Goal: Browse casually: Explore the website without a specific task or goal

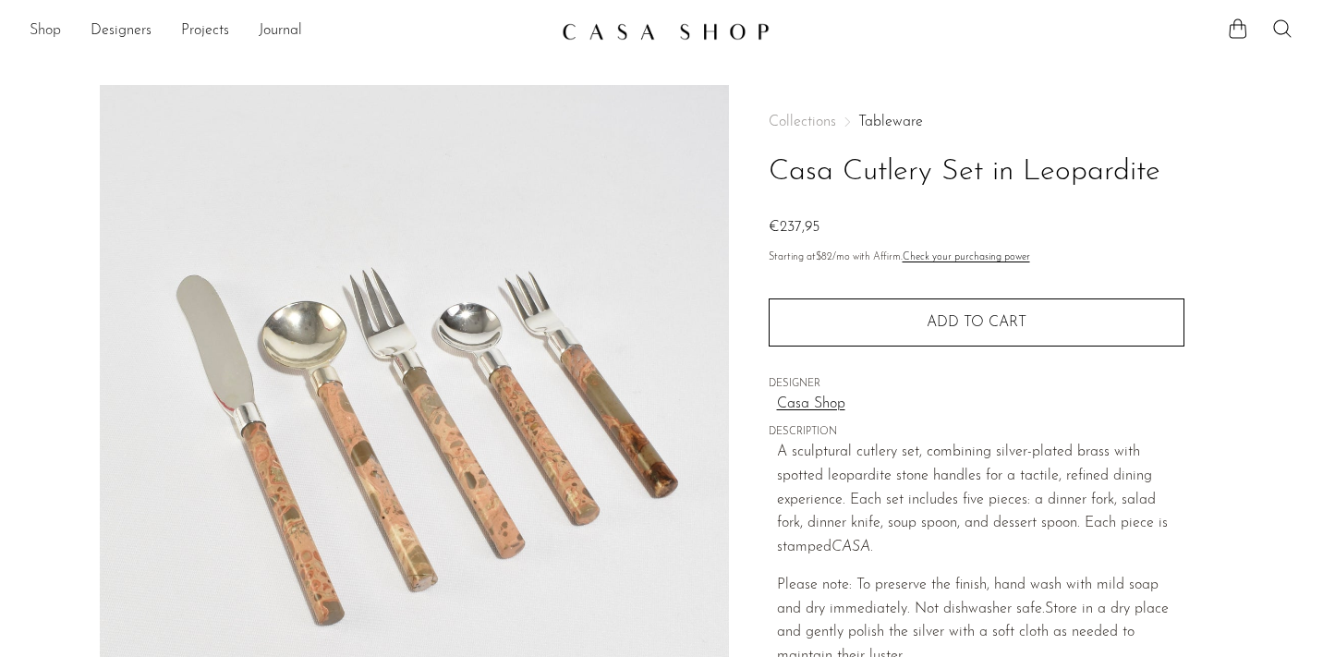
click at [39, 28] on link "Shop" at bounding box center [45, 31] width 31 height 24
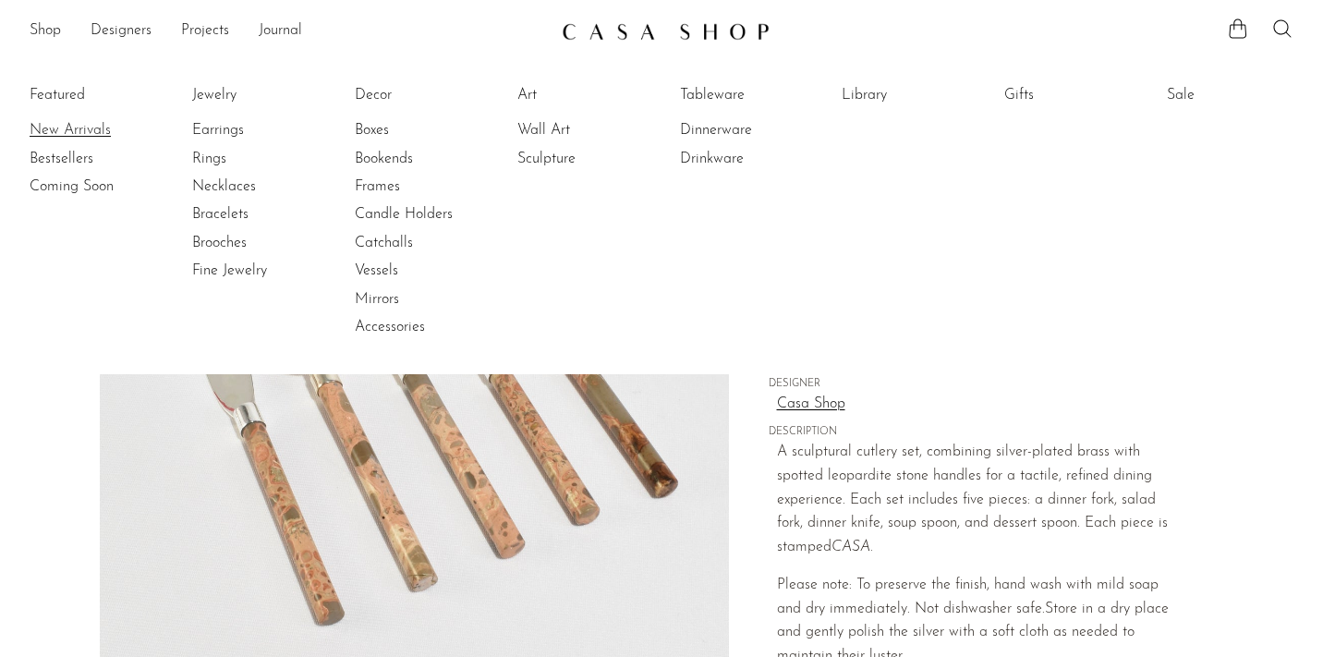
click at [58, 127] on link "New Arrivals" at bounding box center [99, 130] width 139 height 20
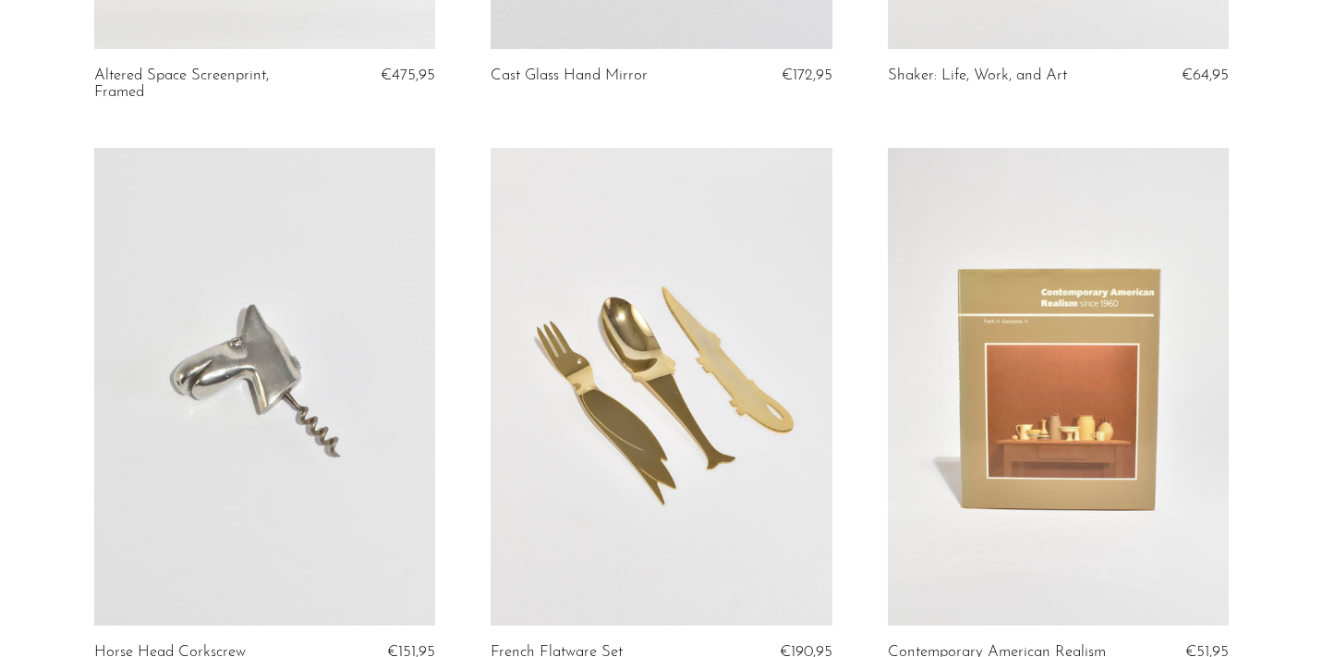
scroll to position [3136, 0]
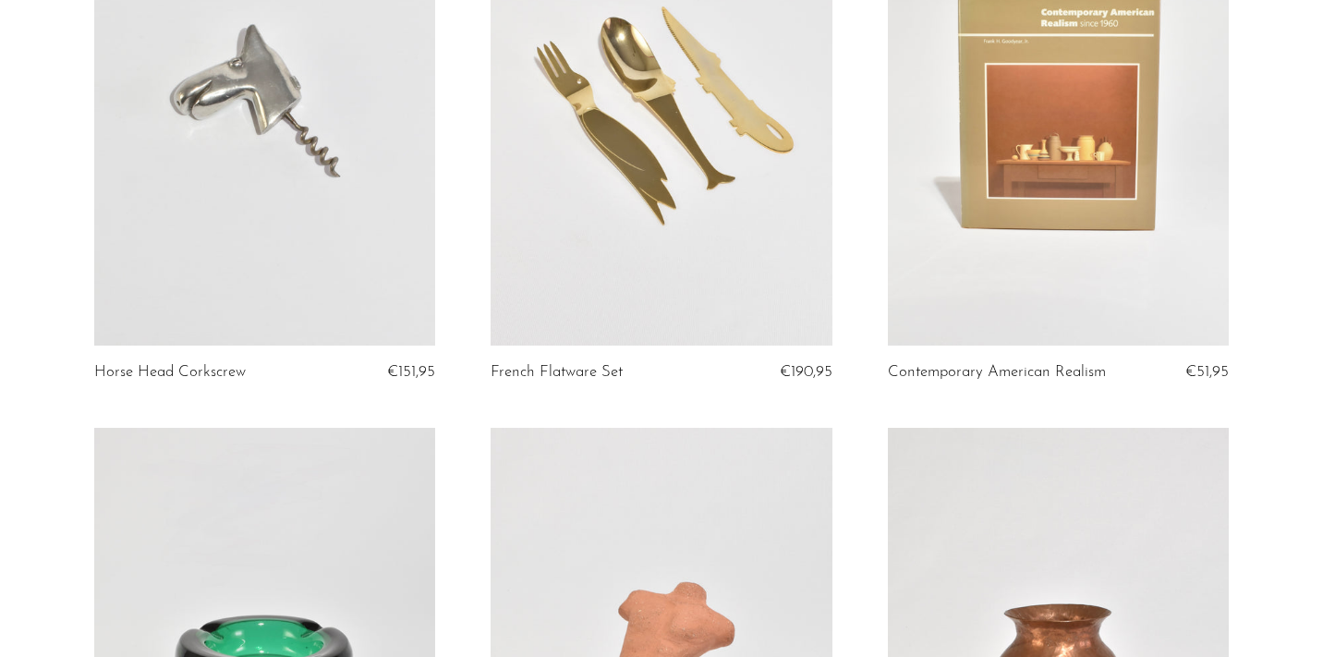
click at [1072, 280] on link at bounding box center [1059, 107] width 342 height 478
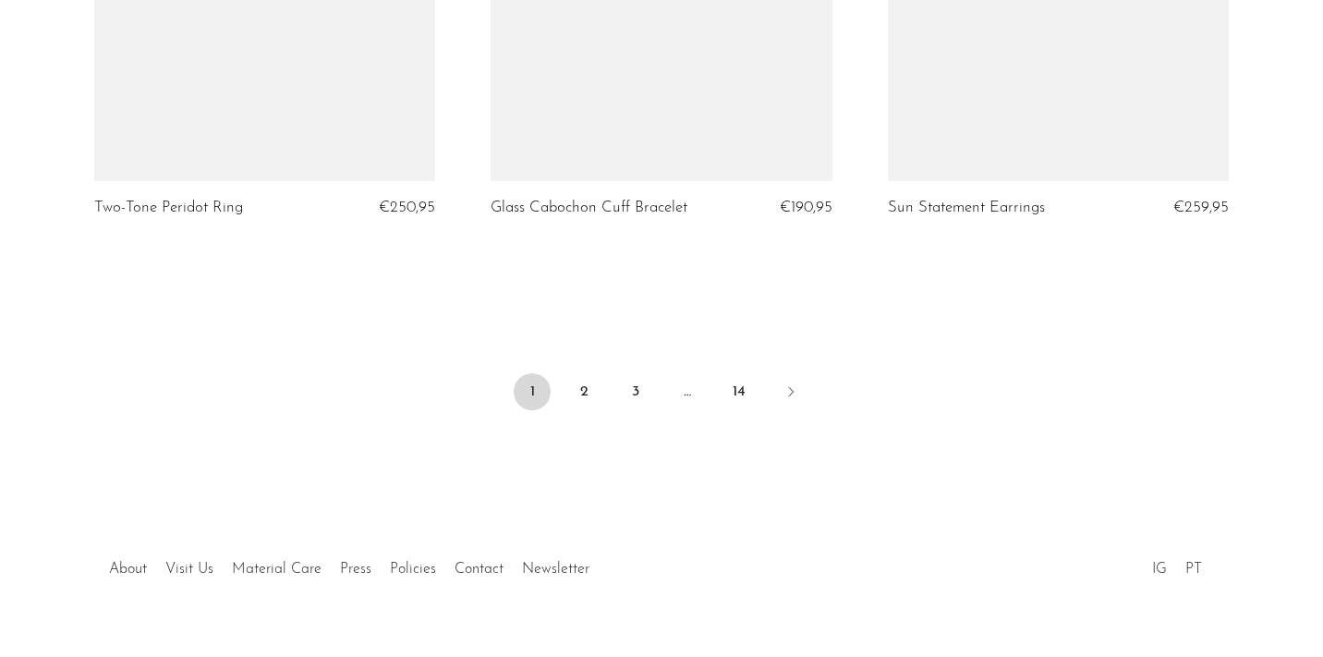
scroll to position [6730, 0]
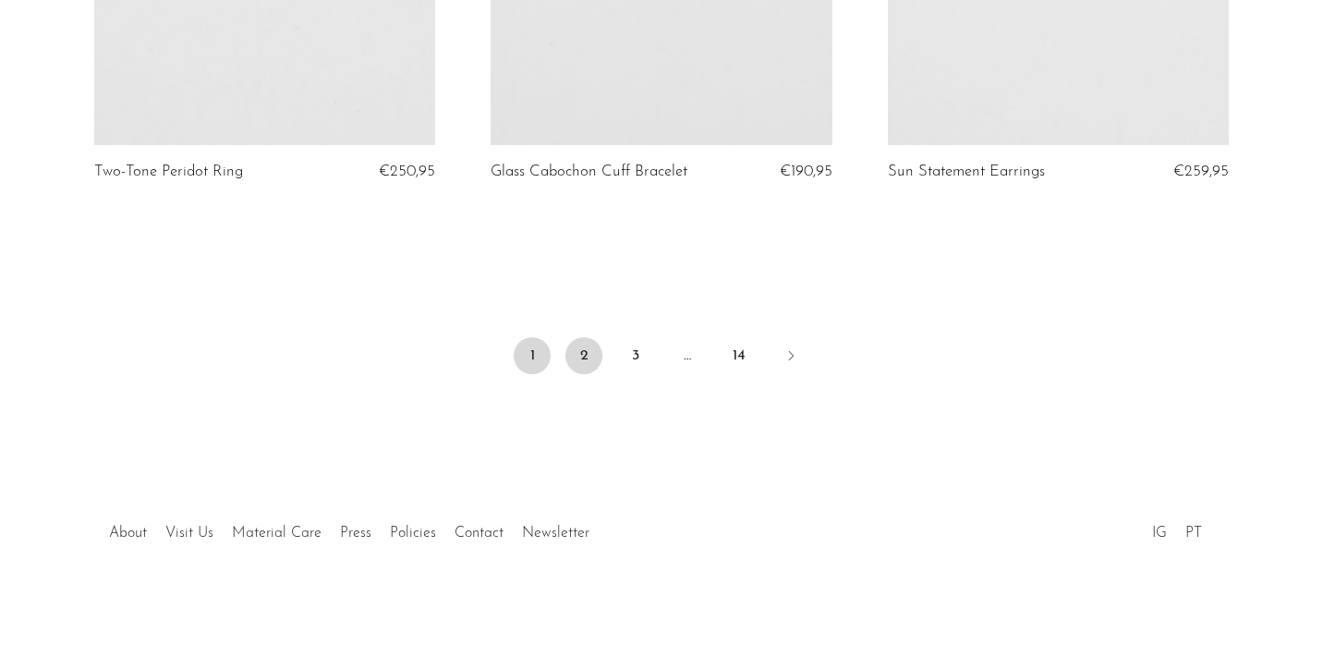
click at [582, 357] on link "2" at bounding box center [584, 355] width 37 height 37
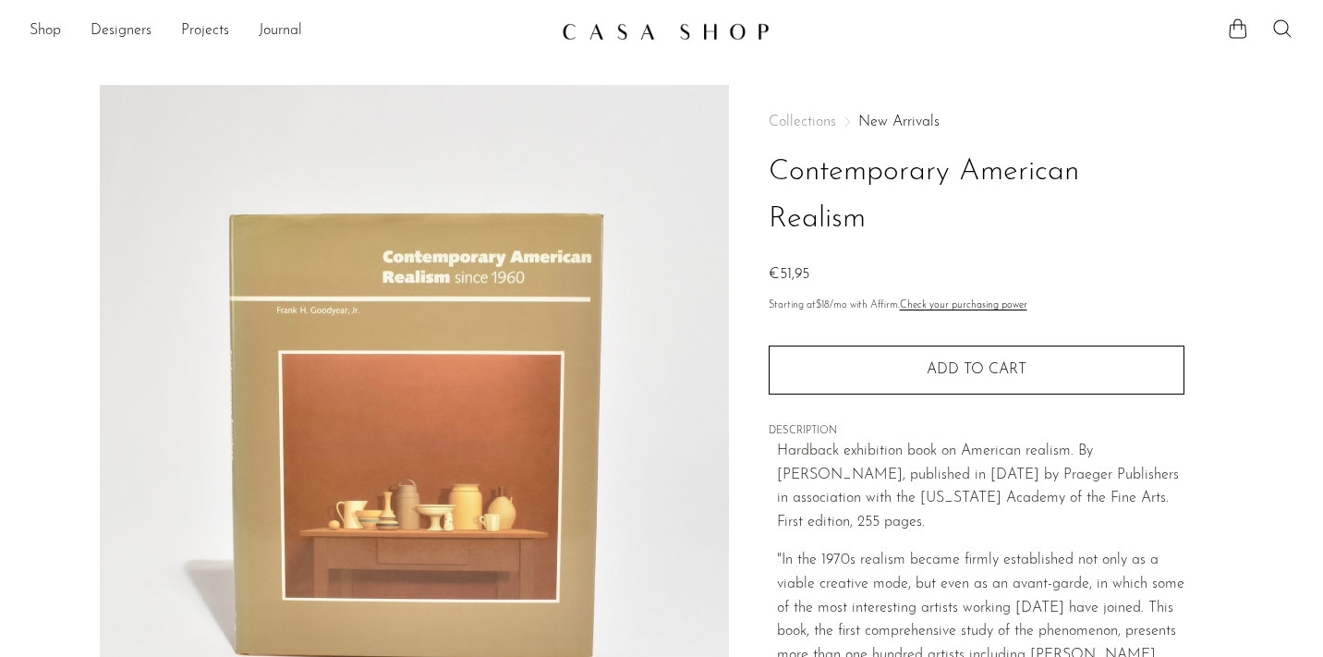
scroll to position [314, 0]
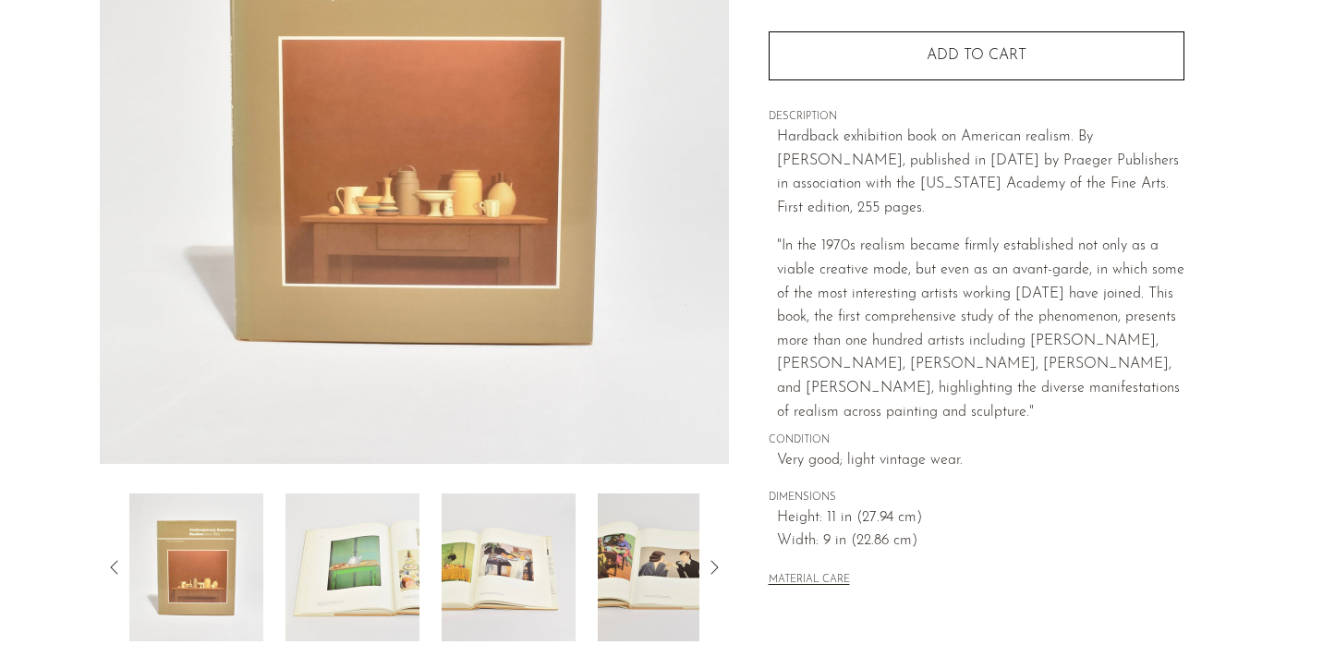
click at [376, 531] on img at bounding box center [353, 568] width 134 height 148
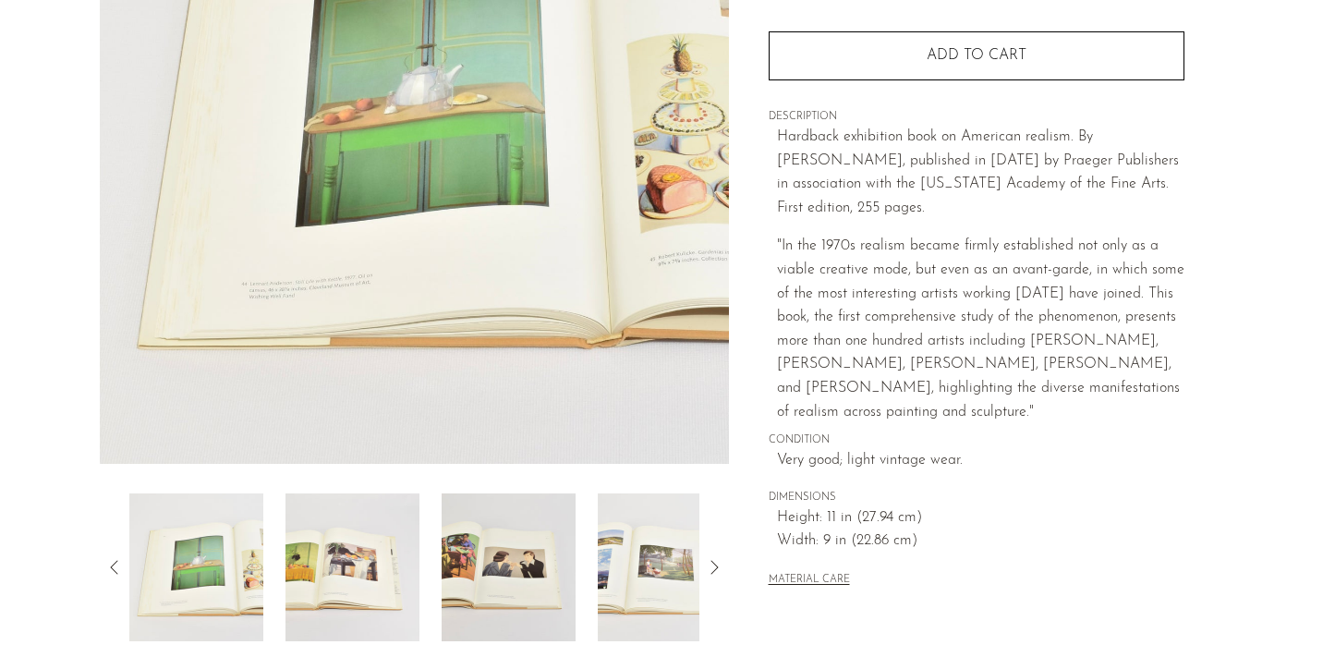
click at [506, 535] on img at bounding box center [509, 568] width 134 height 148
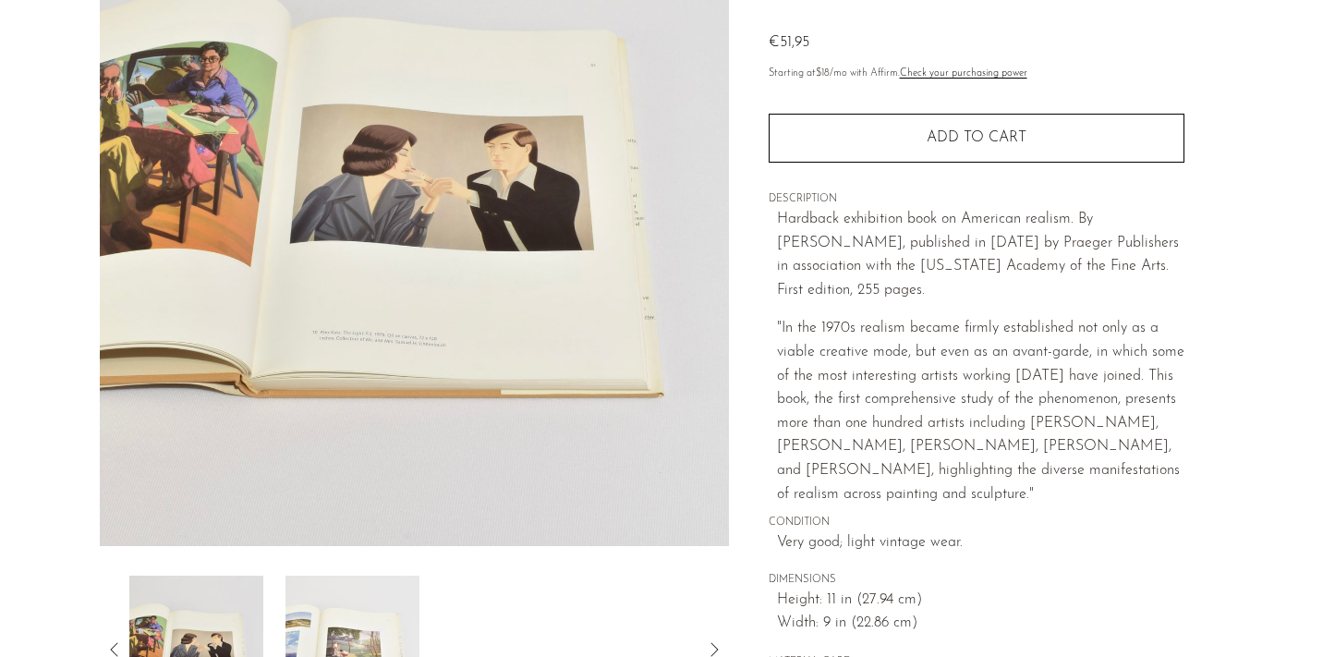
scroll to position [217, 0]
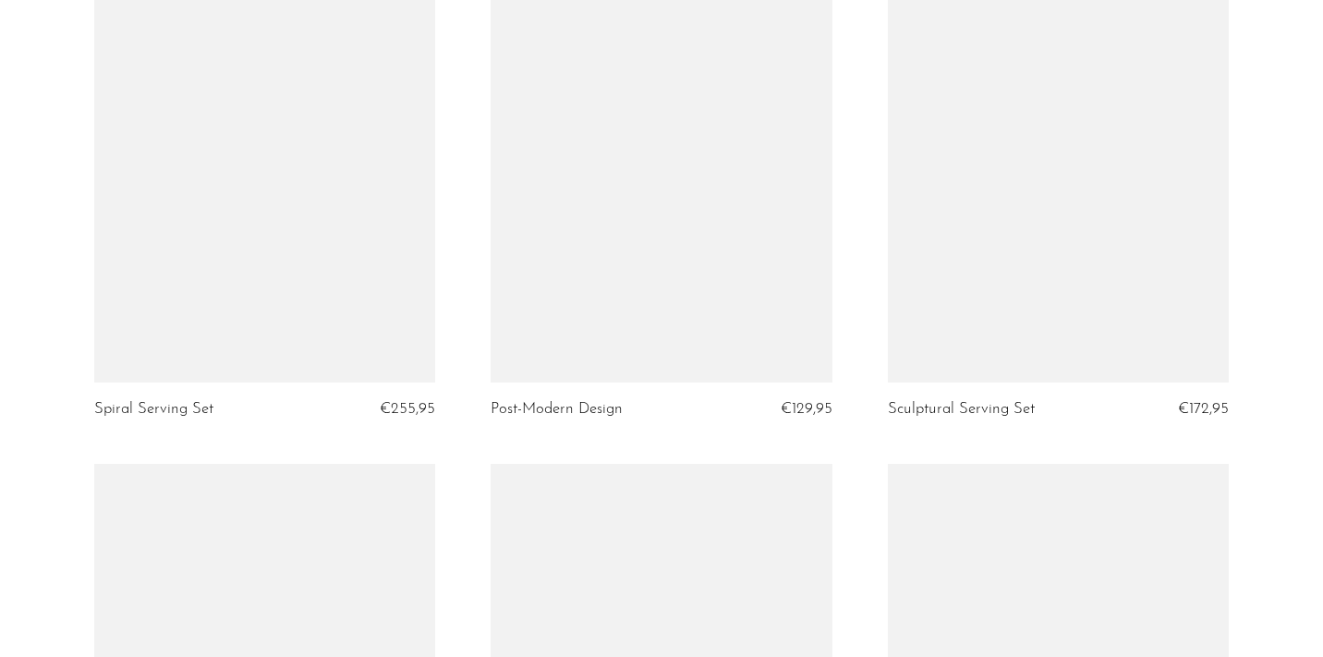
scroll to position [5354, 0]
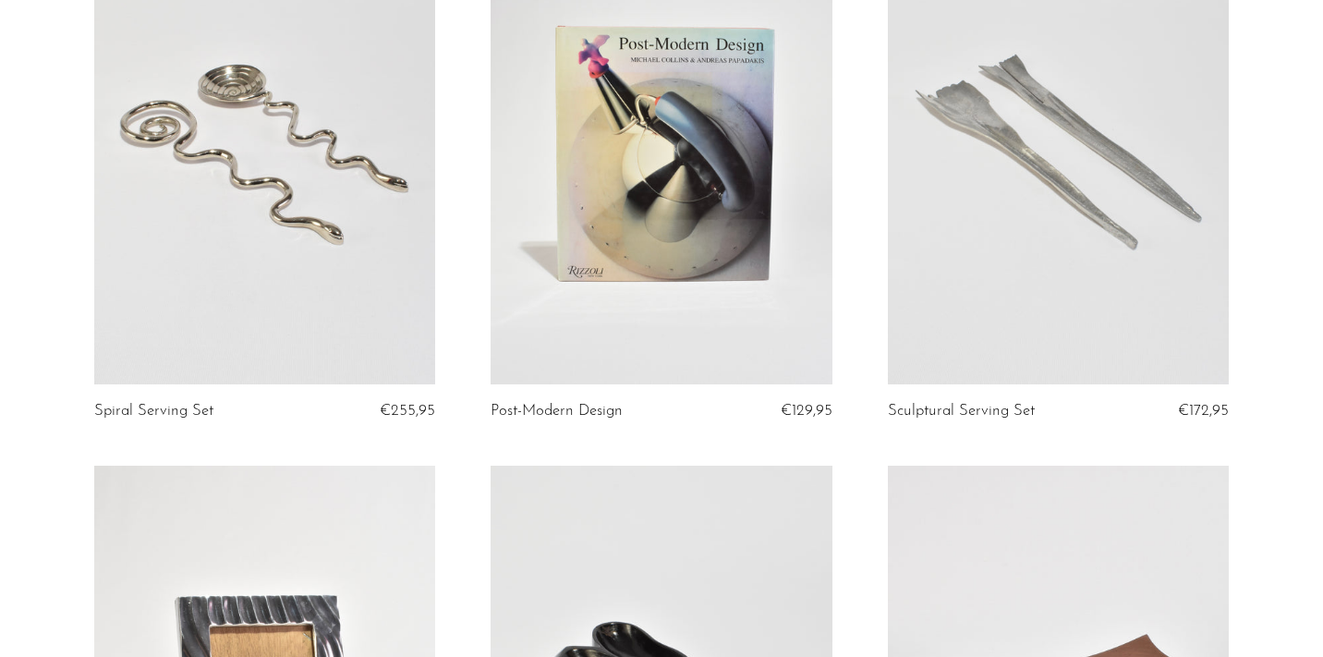
click at [1009, 124] on link at bounding box center [1059, 146] width 342 height 478
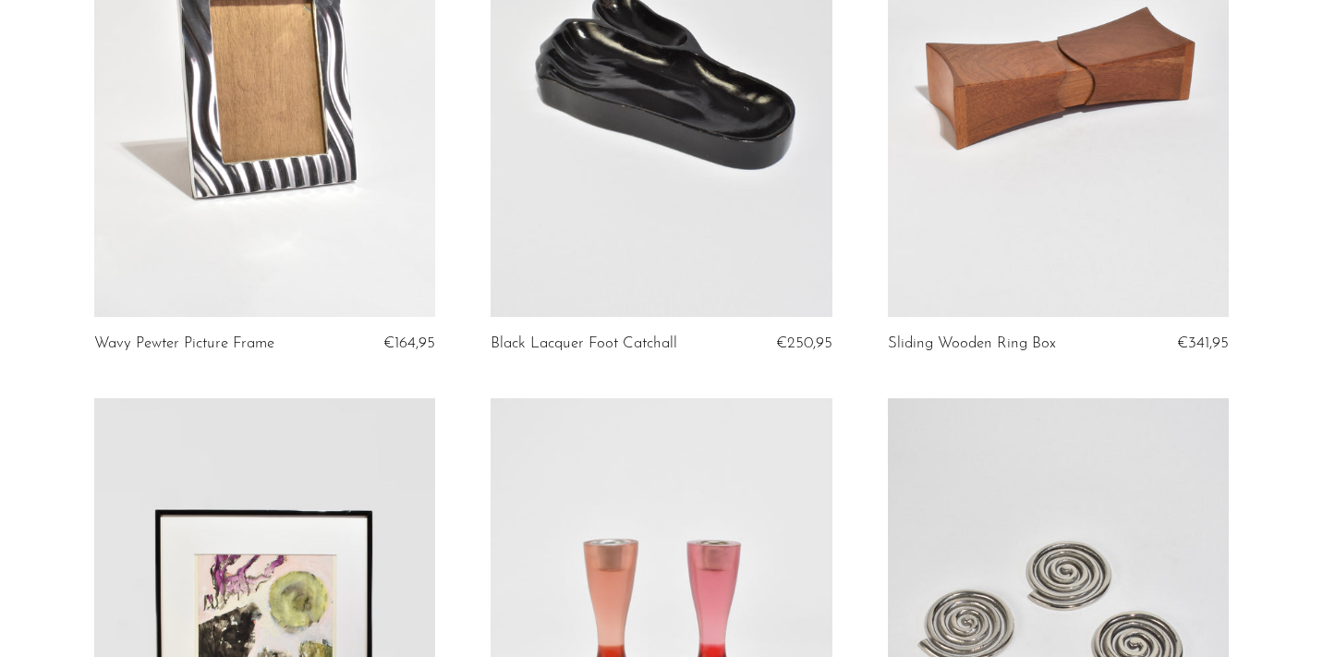
scroll to position [6730, 0]
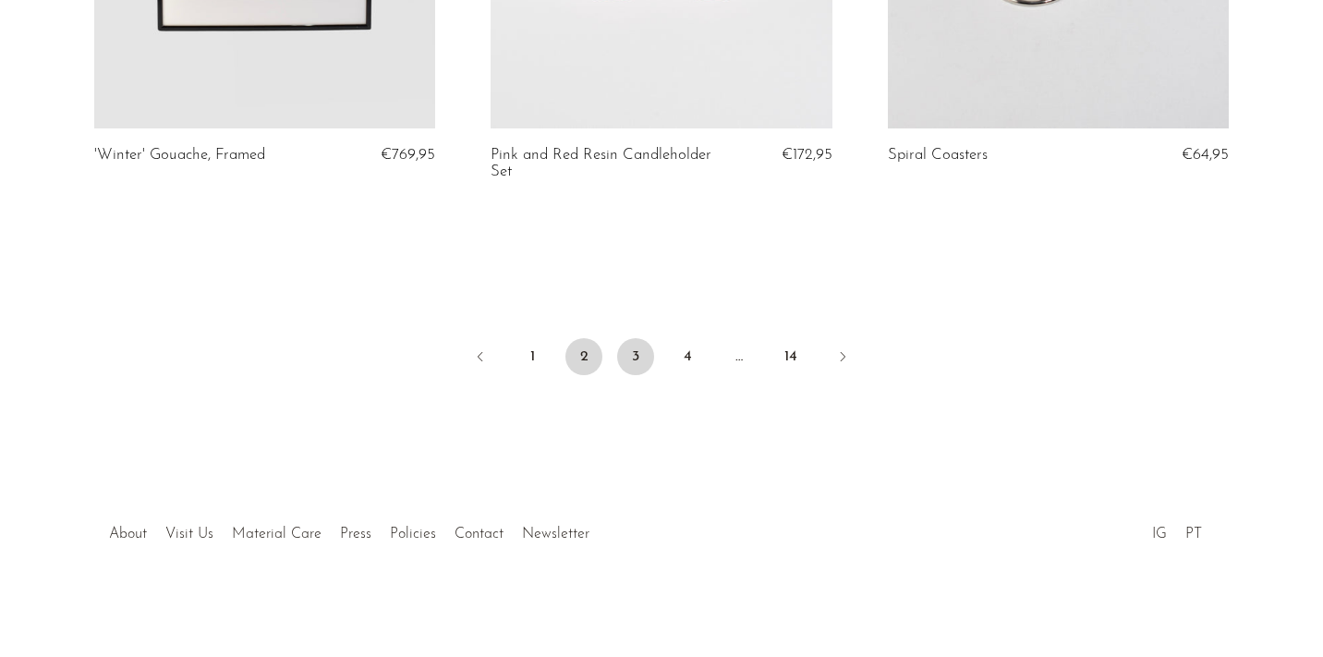
click at [641, 368] on link "3" at bounding box center [635, 356] width 37 height 37
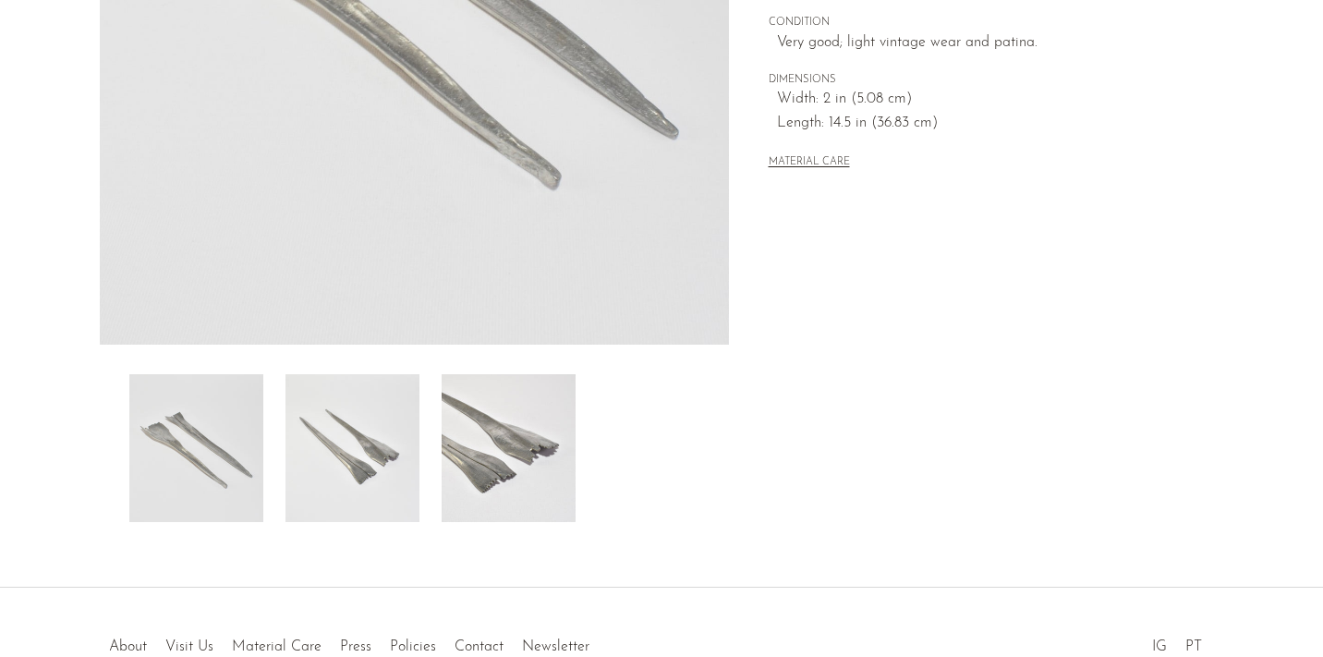
scroll to position [438, 0]
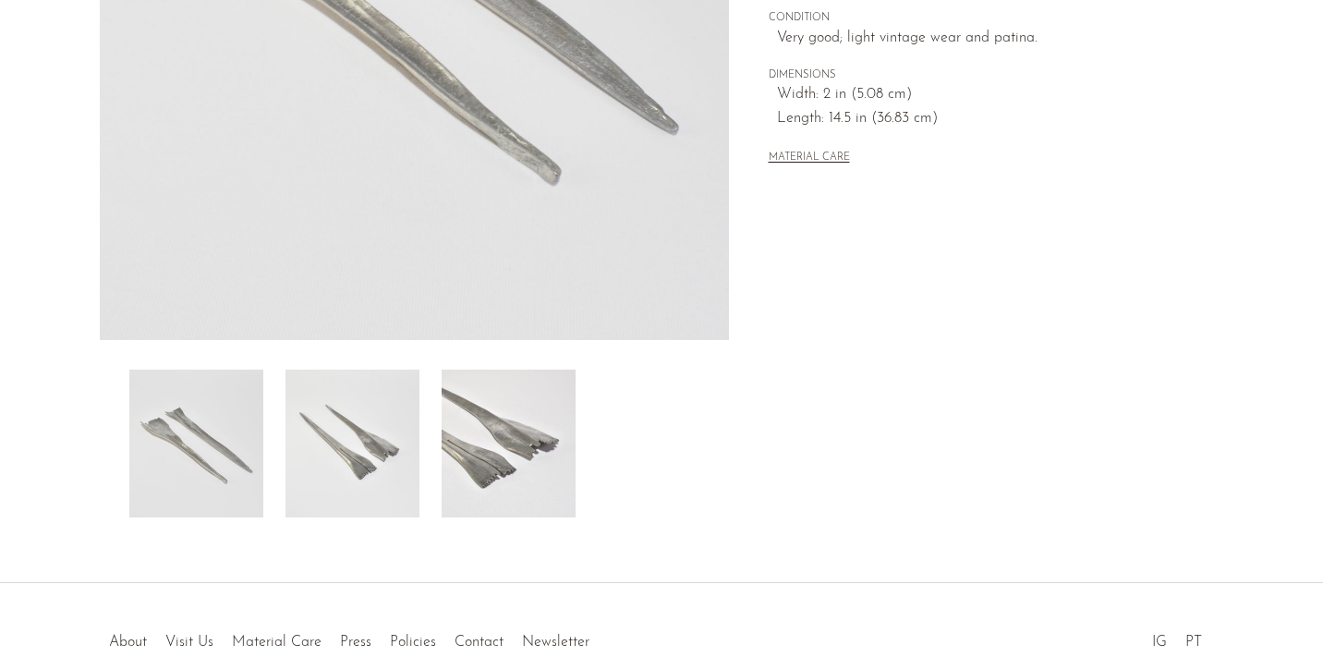
click at [347, 433] on img at bounding box center [353, 444] width 134 height 148
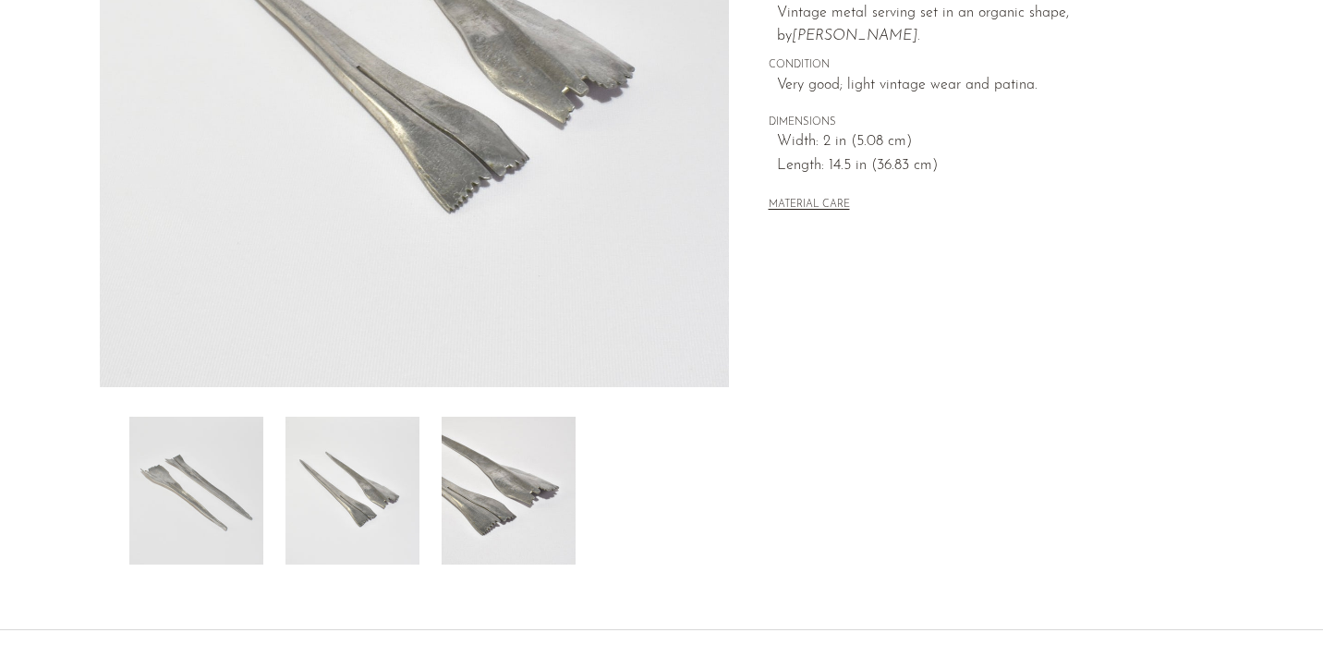
scroll to position [395, 0]
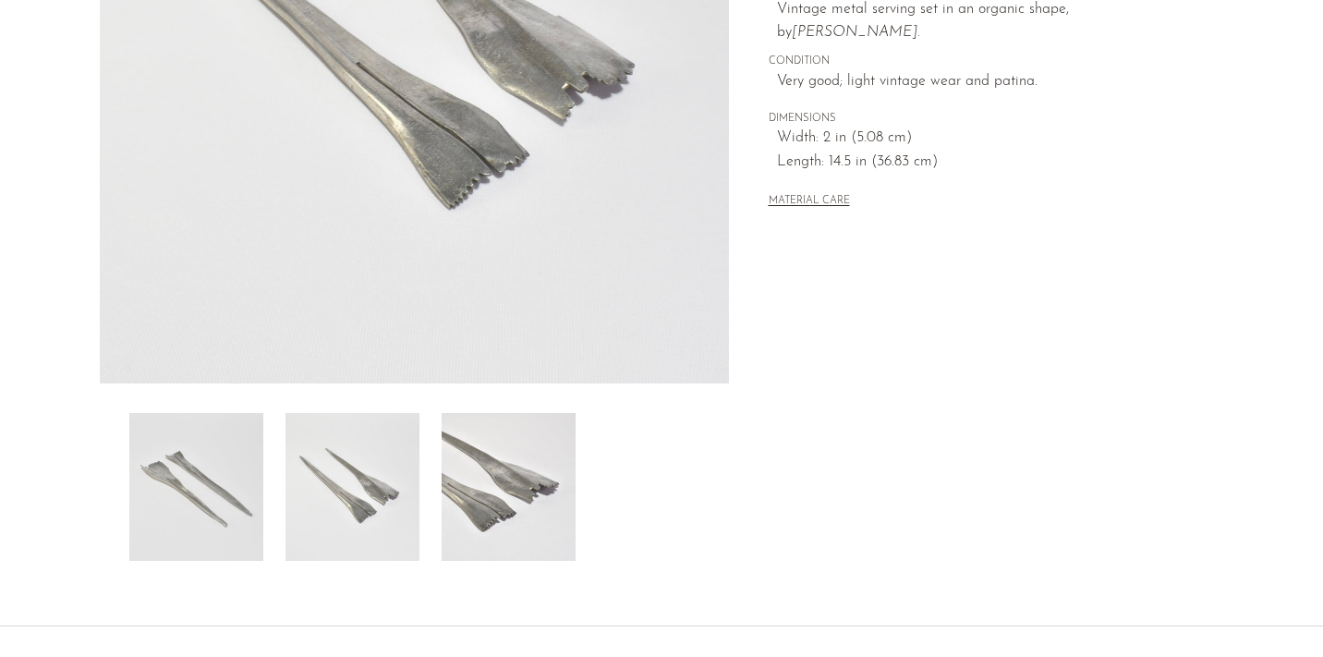
click at [126, 452] on div at bounding box center [414, 487] width 629 height 148
click at [199, 472] on img at bounding box center [196, 487] width 134 height 148
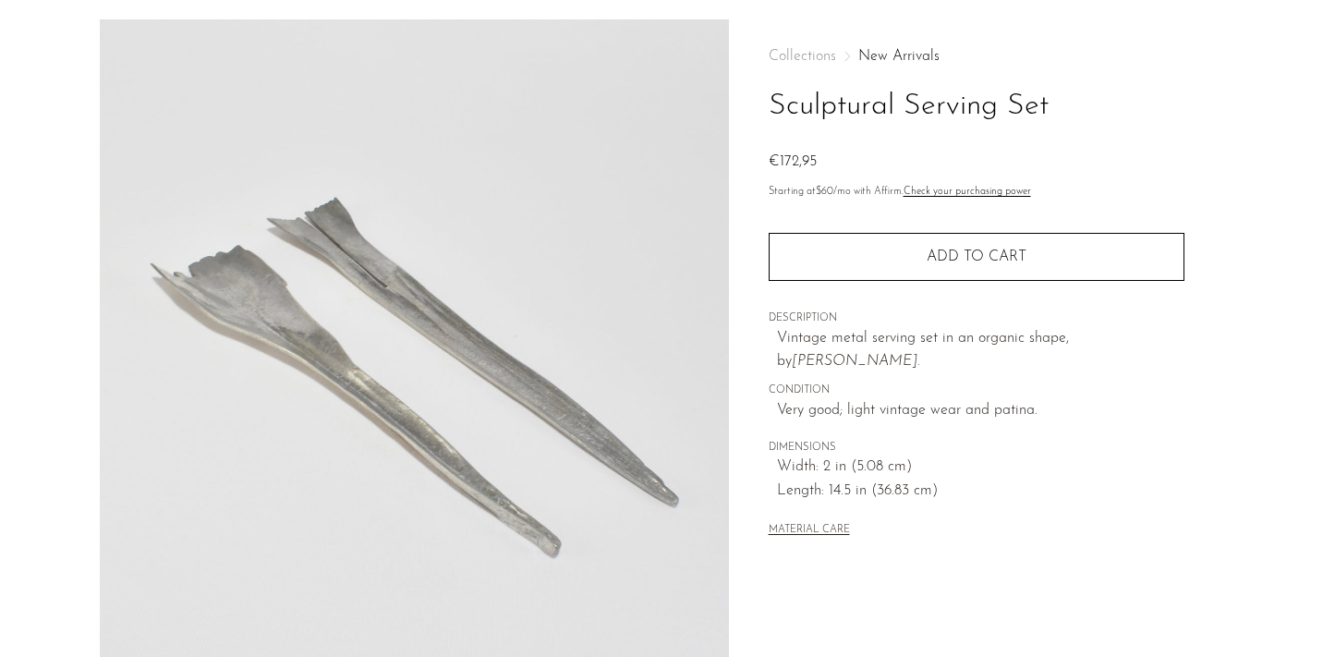
scroll to position [72, 0]
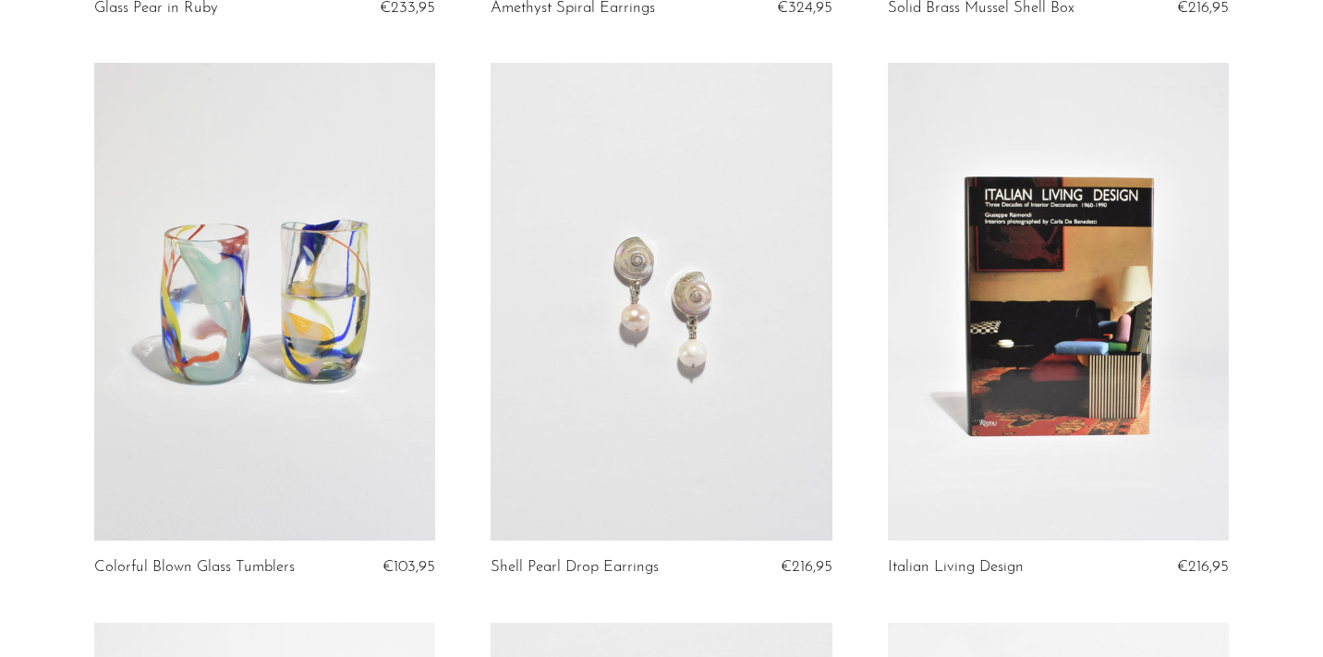
scroll to position [2376, 0]
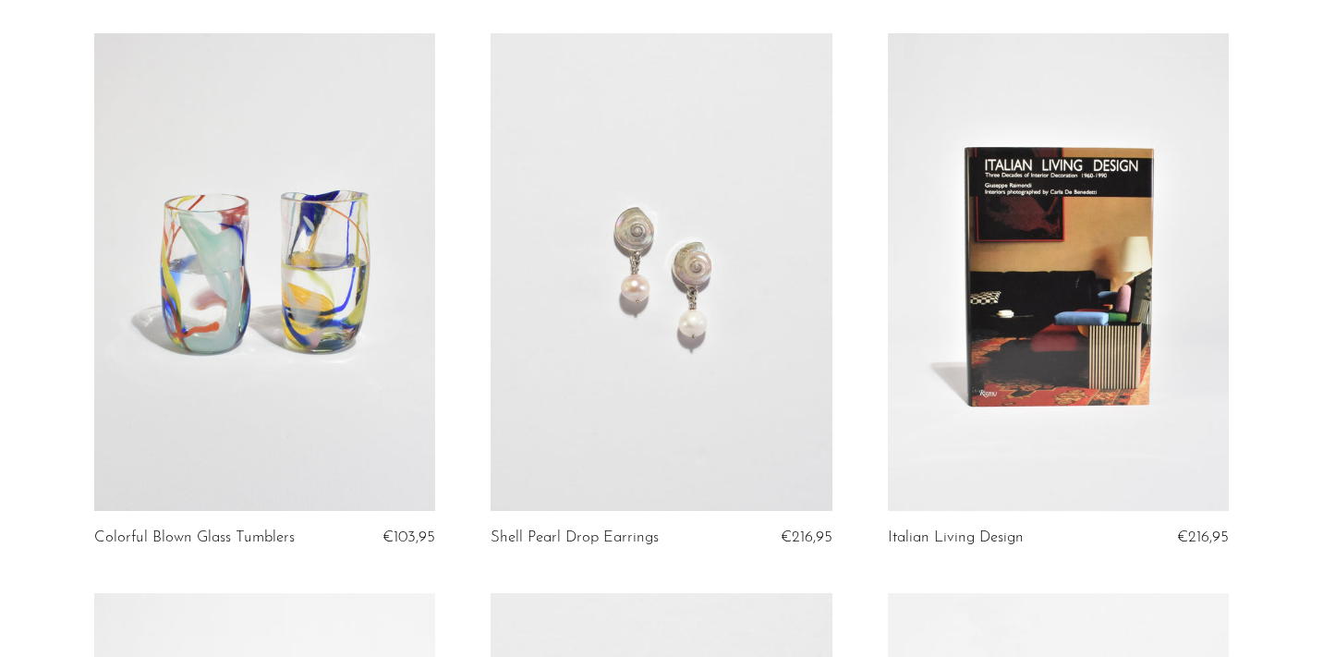
click at [1030, 286] on link at bounding box center [1059, 272] width 342 height 478
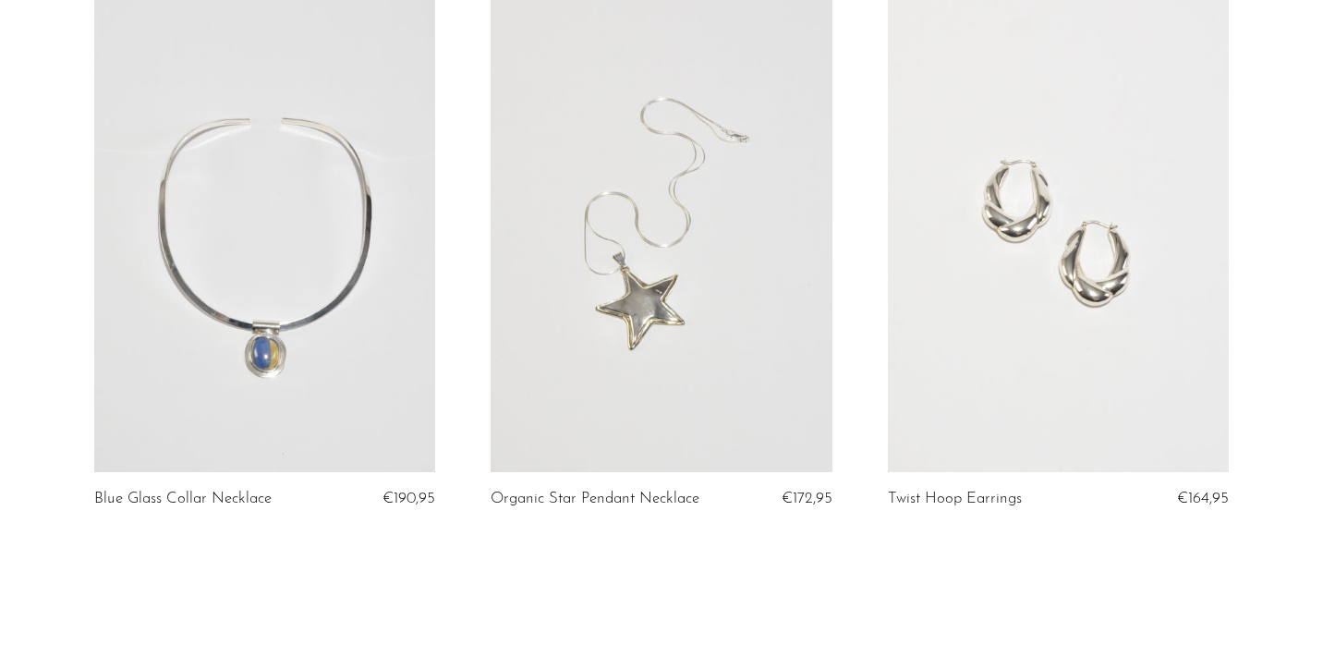
scroll to position [6696, 0]
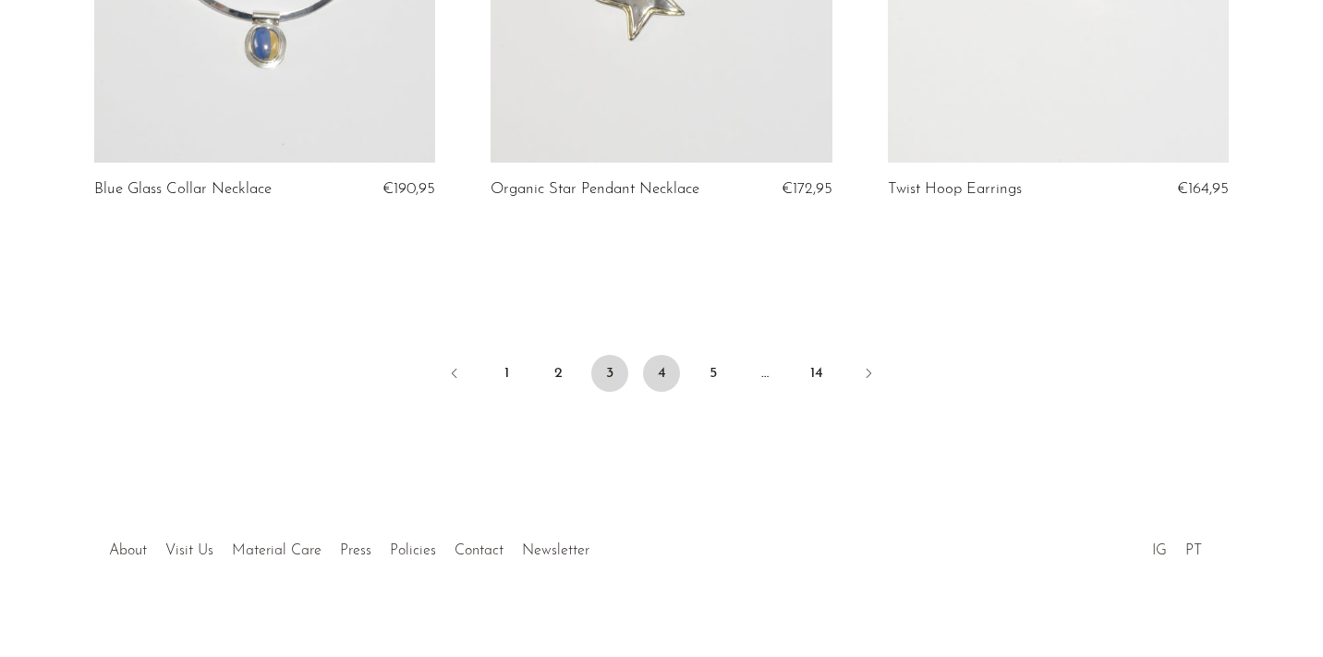
click at [656, 369] on link "4" at bounding box center [661, 373] width 37 height 37
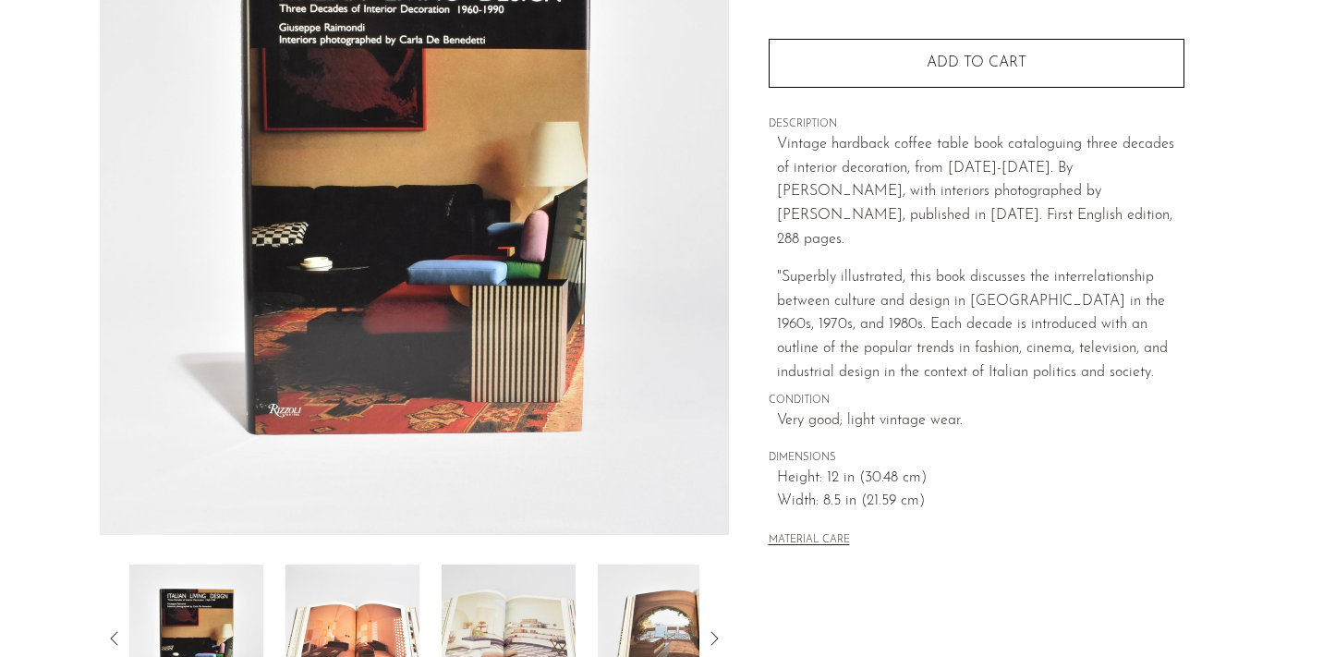
scroll to position [247, 0]
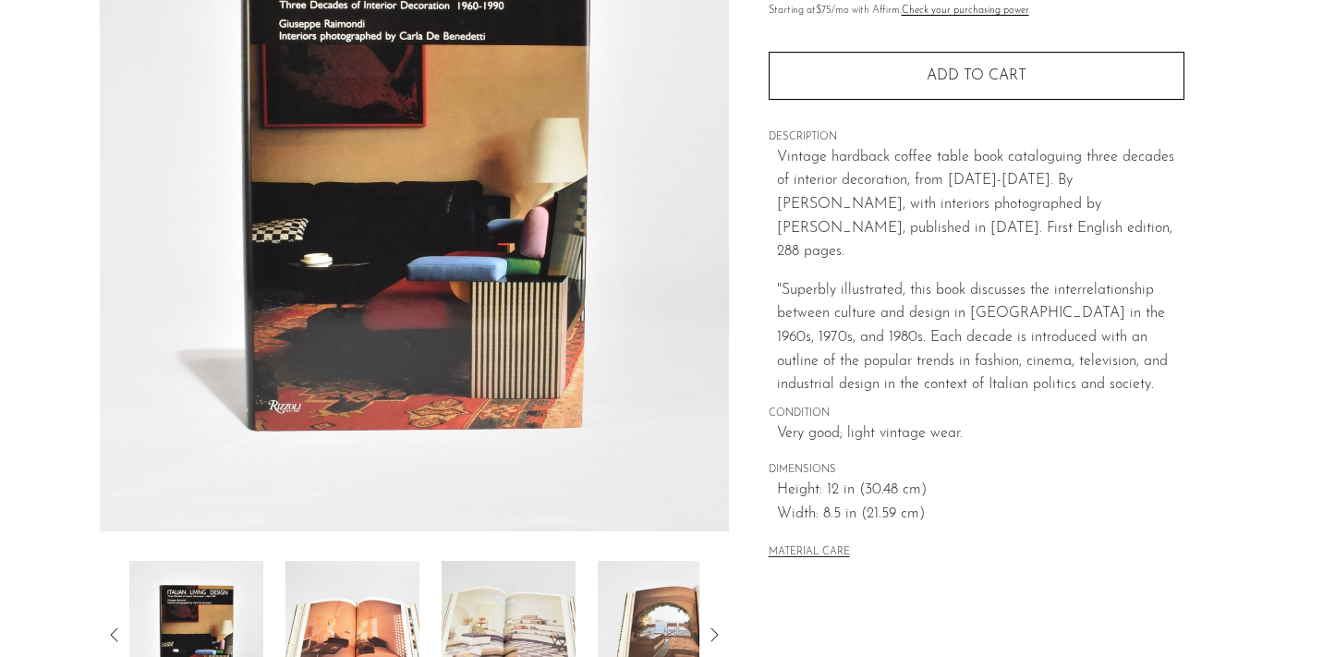
click at [372, 579] on img at bounding box center [353, 635] width 134 height 148
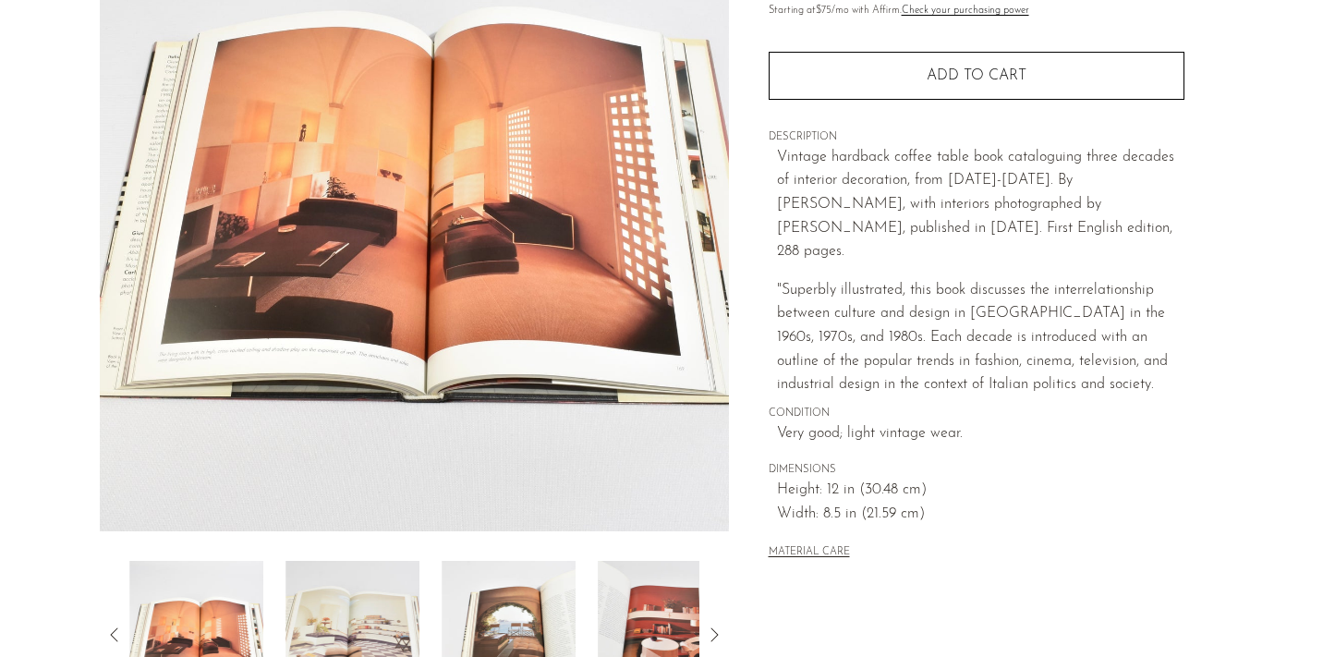
click at [431, 595] on div at bounding box center [414, 635] width 570 height 148
click at [413, 628] on img at bounding box center [353, 635] width 134 height 148
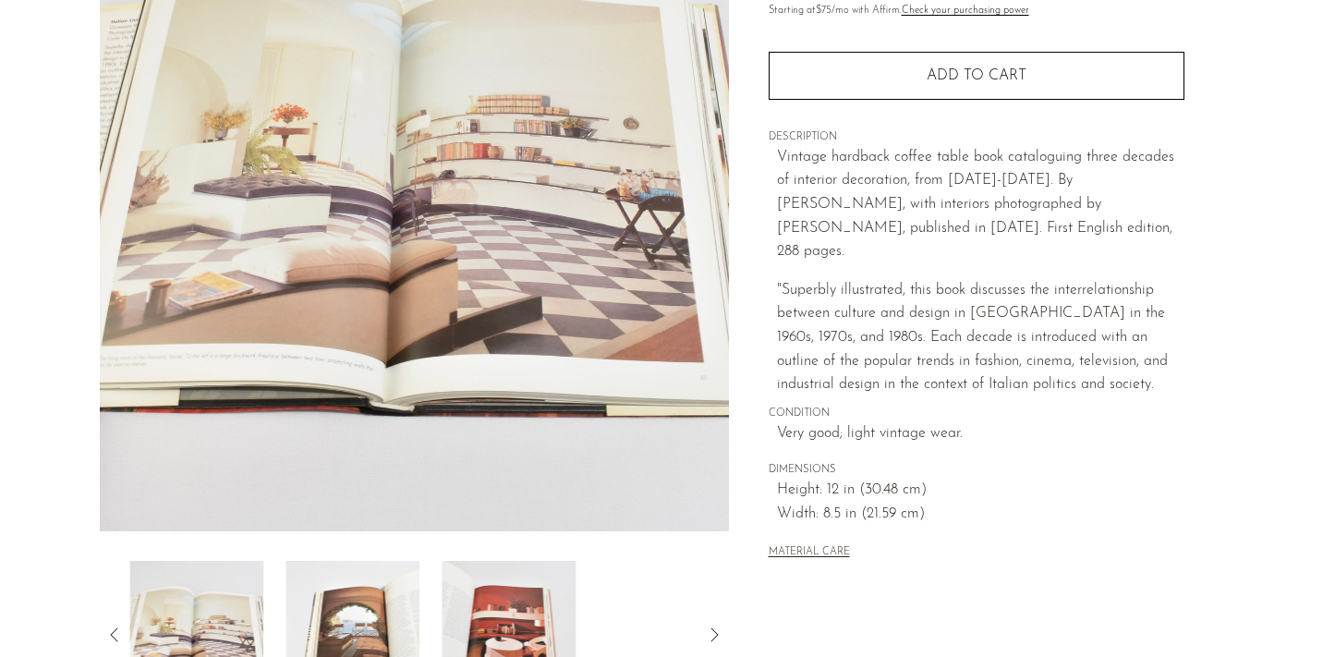
click at [413, 628] on img at bounding box center [353, 635] width 134 height 148
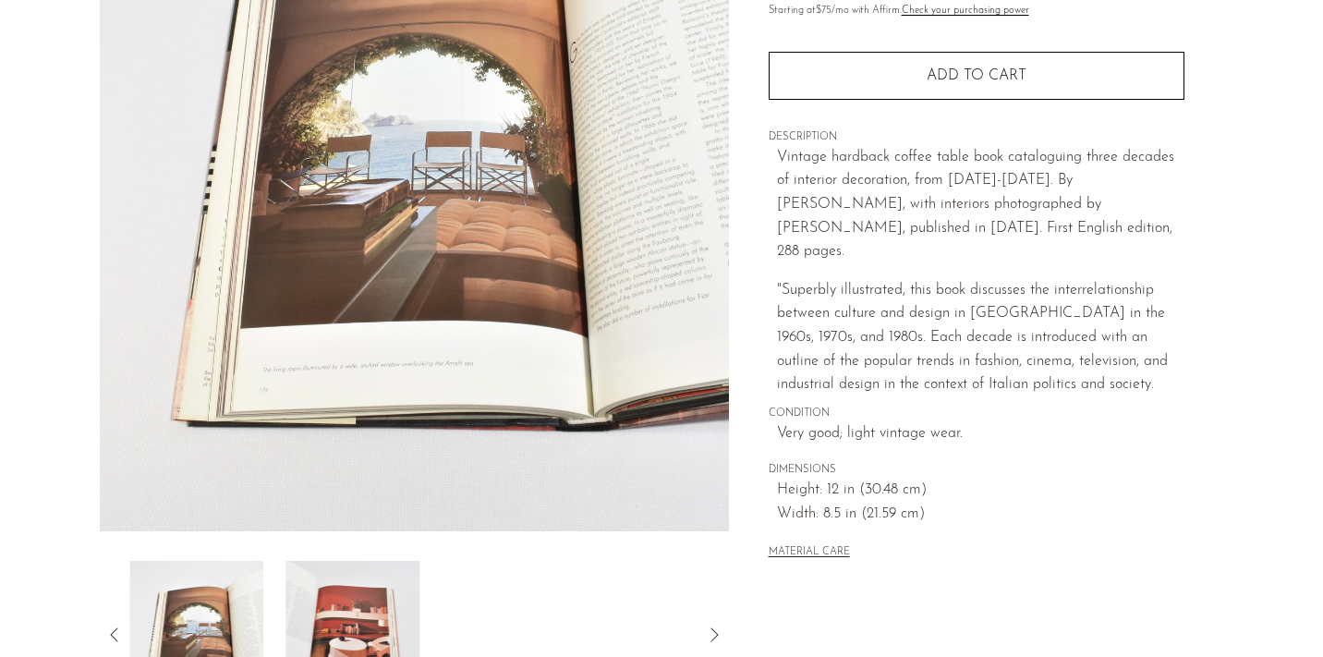
click at [413, 628] on img at bounding box center [353, 635] width 134 height 148
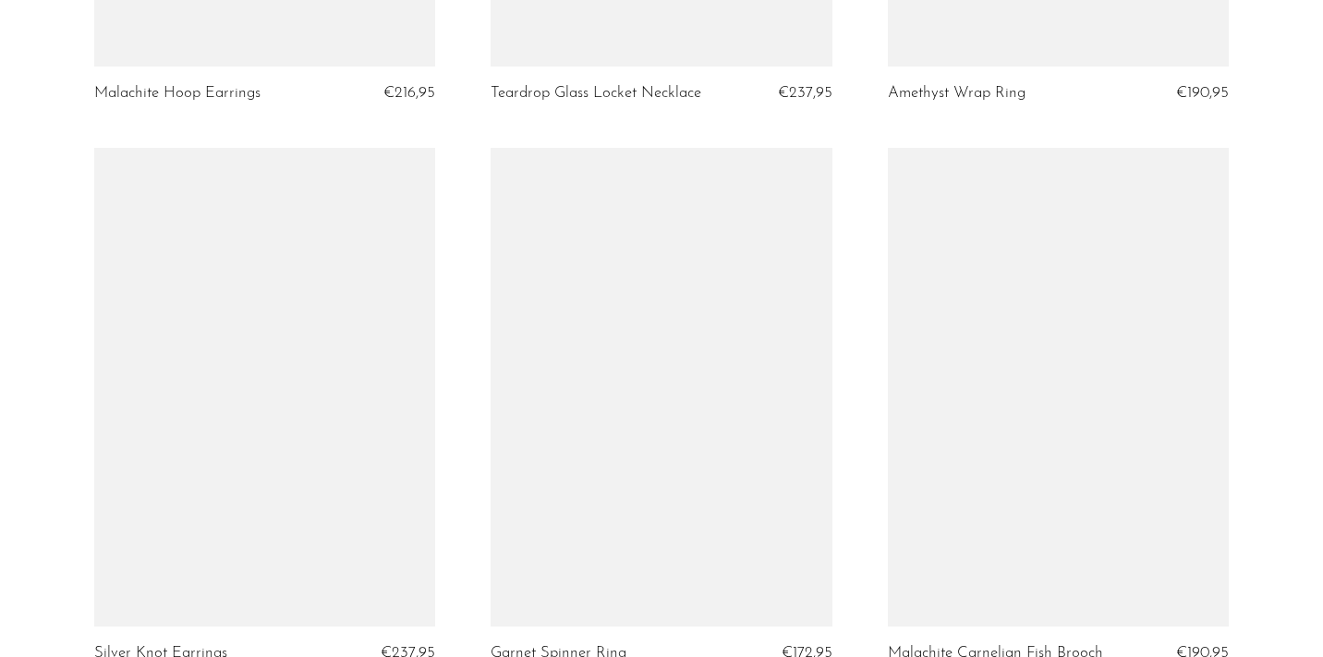
scroll to position [6713, 0]
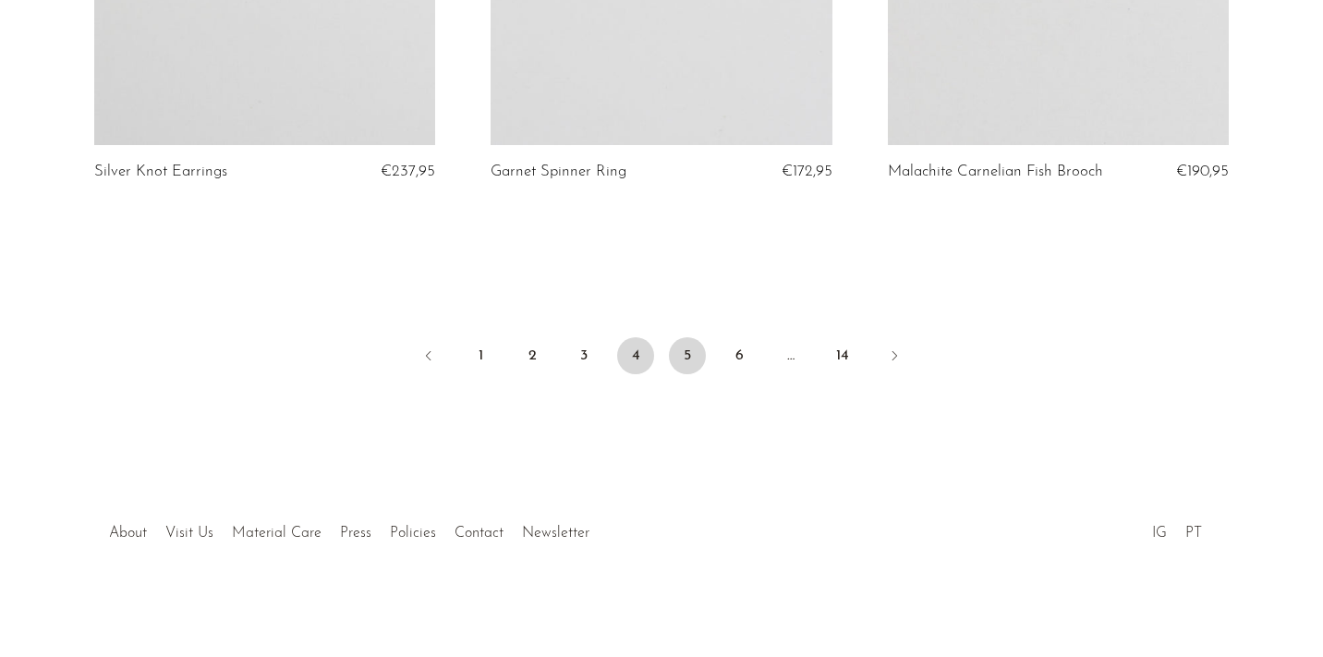
click at [689, 362] on link "5" at bounding box center [687, 355] width 37 height 37
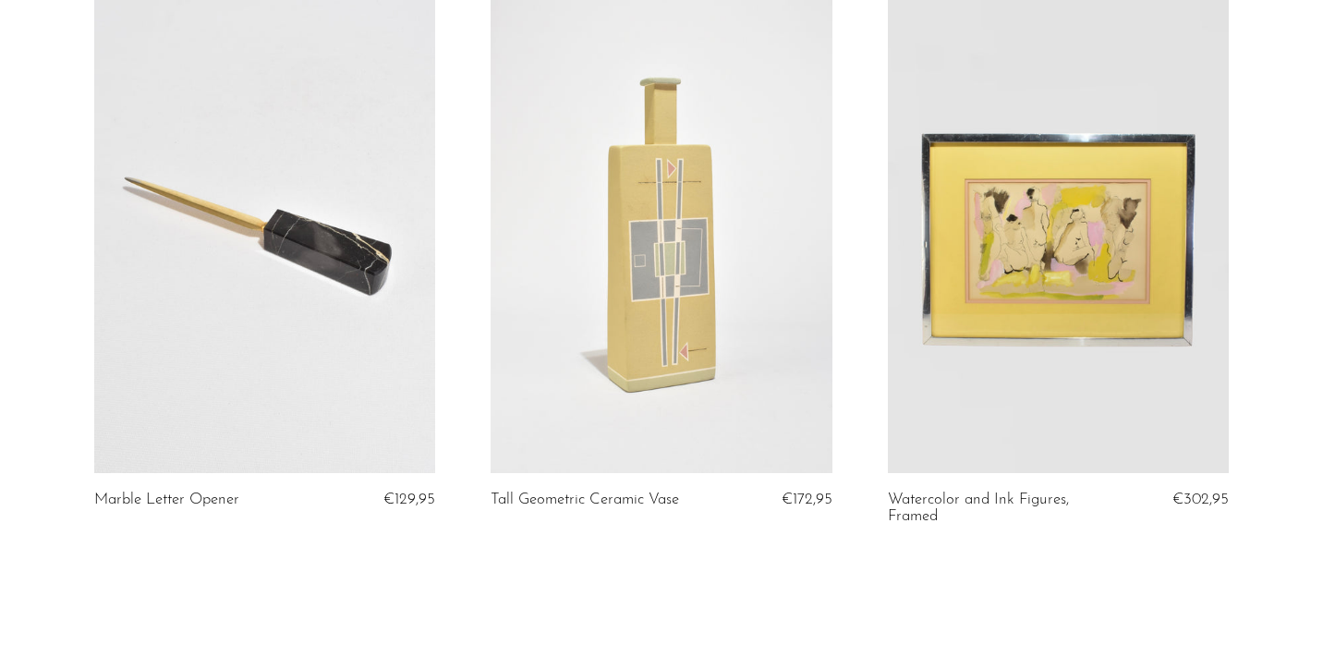
scroll to position [6443, 0]
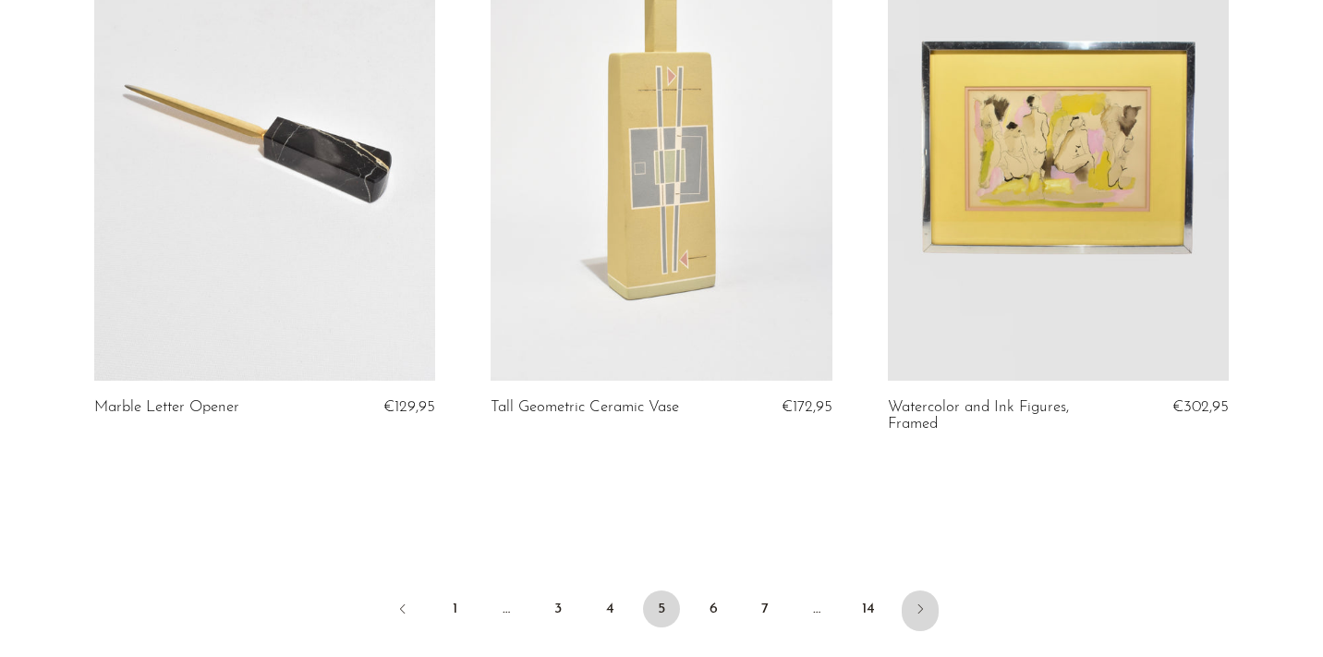
click at [915, 609] on icon "Next" at bounding box center [920, 609] width 15 height 15
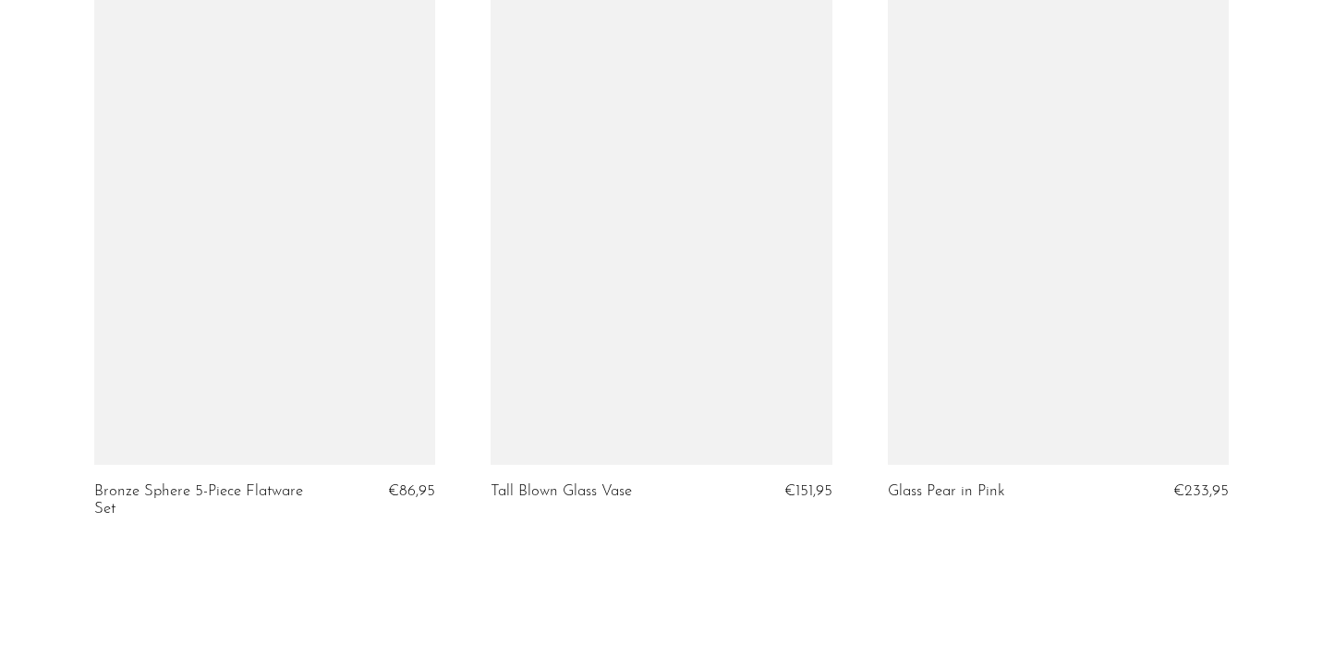
scroll to position [6730, 0]
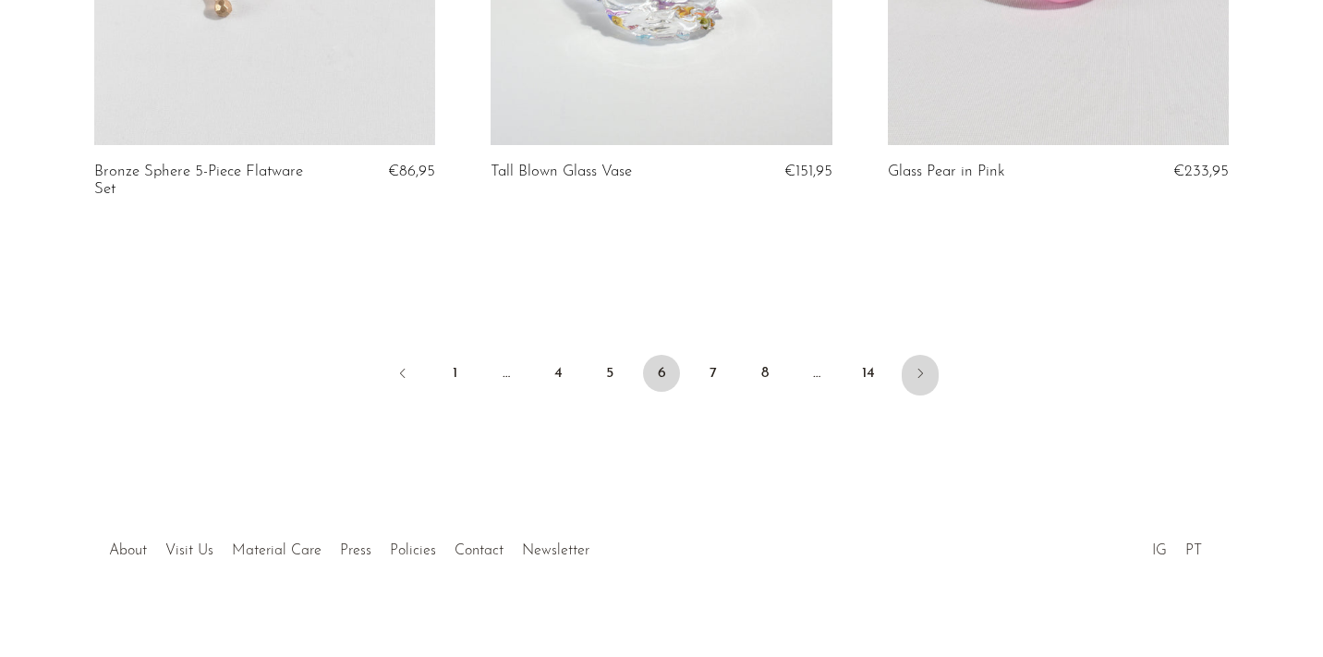
click at [917, 367] on link "Next" at bounding box center [920, 375] width 37 height 41
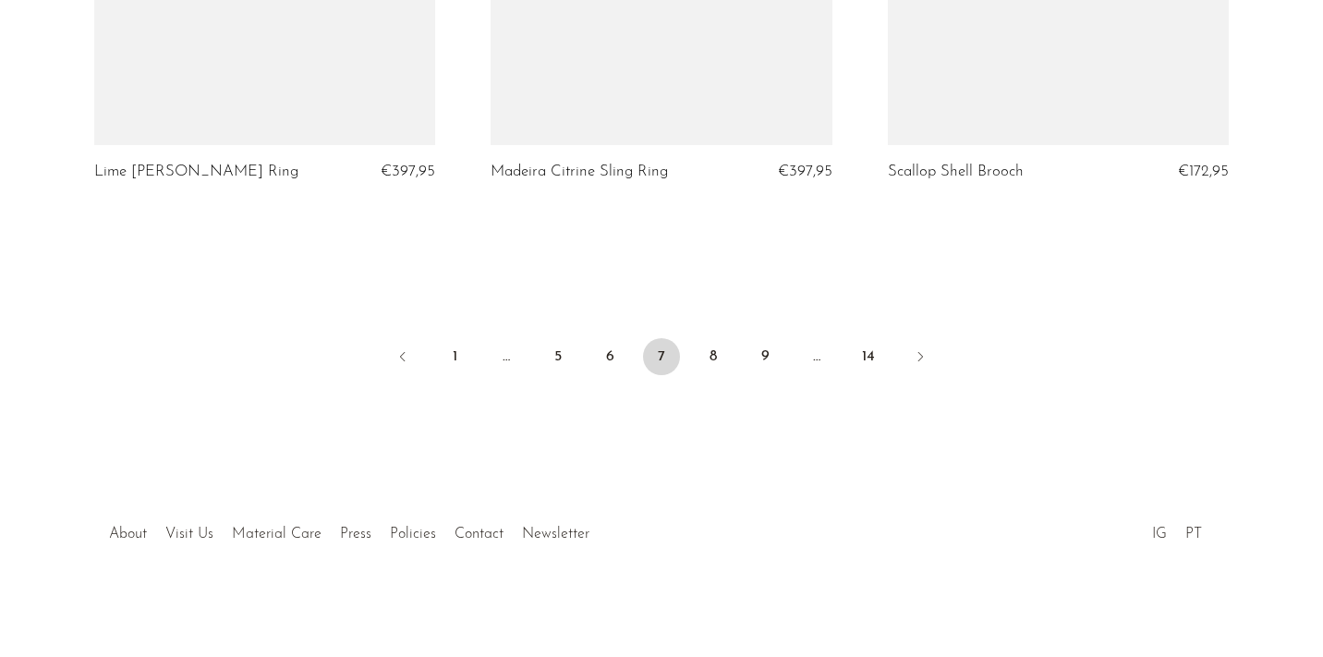
scroll to position [6489, 0]
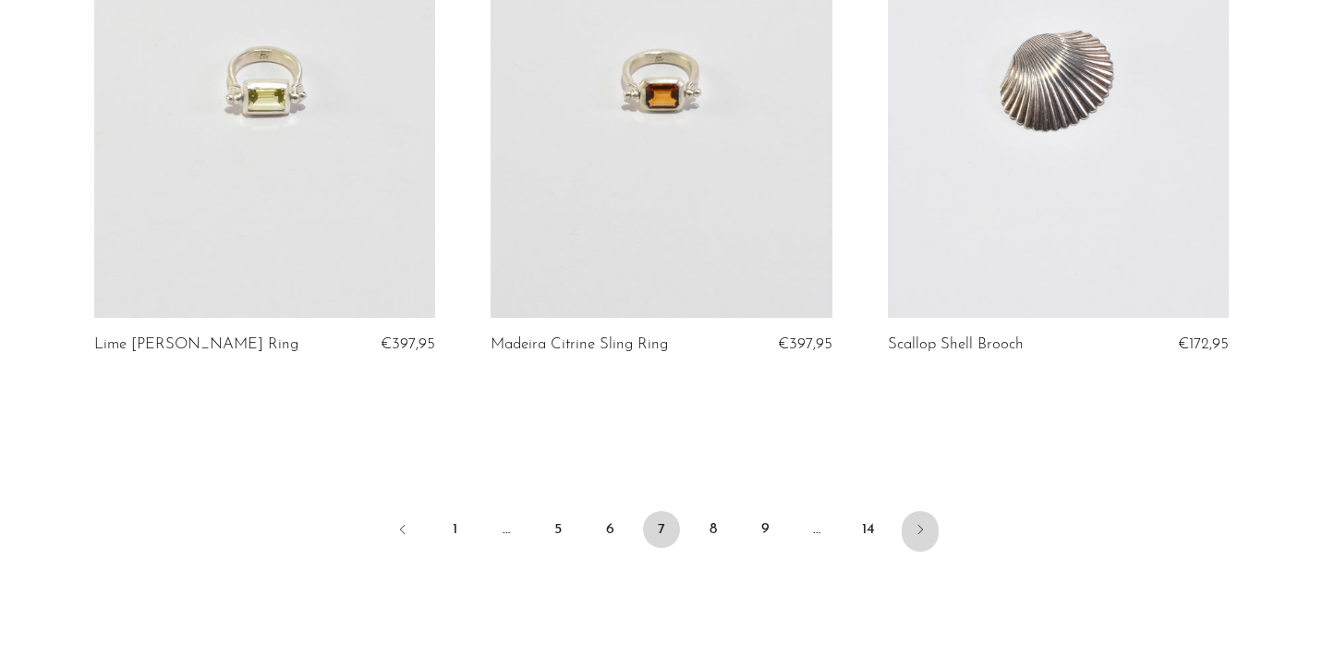
click at [915, 531] on icon "Next" at bounding box center [920, 529] width 15 height 15
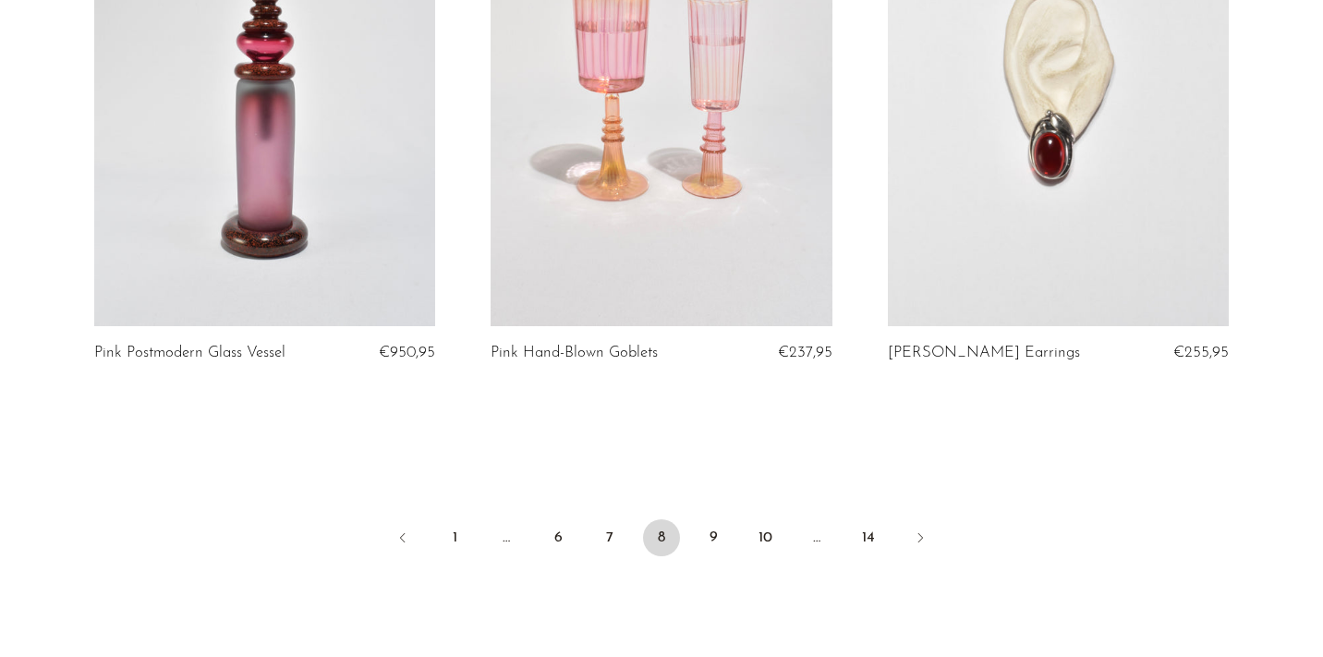
scroll to position [6662, 0]
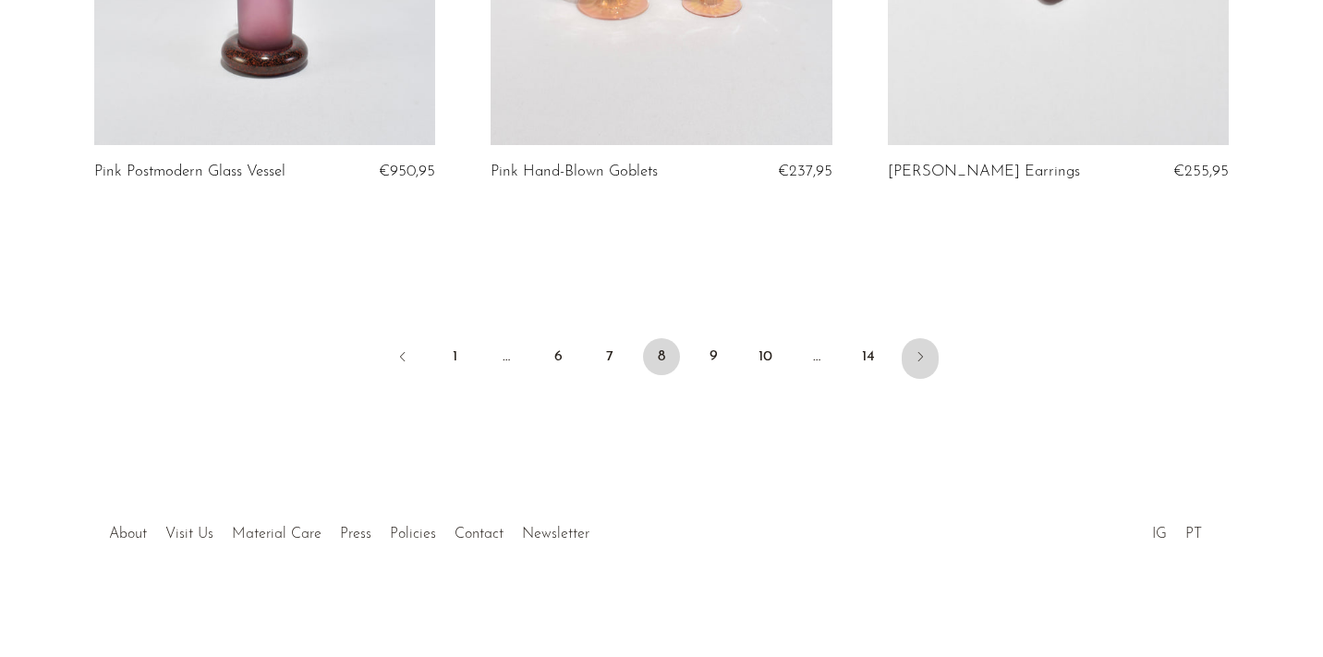
click at [916, 366] on link "Next" at bounding box center [920, 358] width 37 height 41
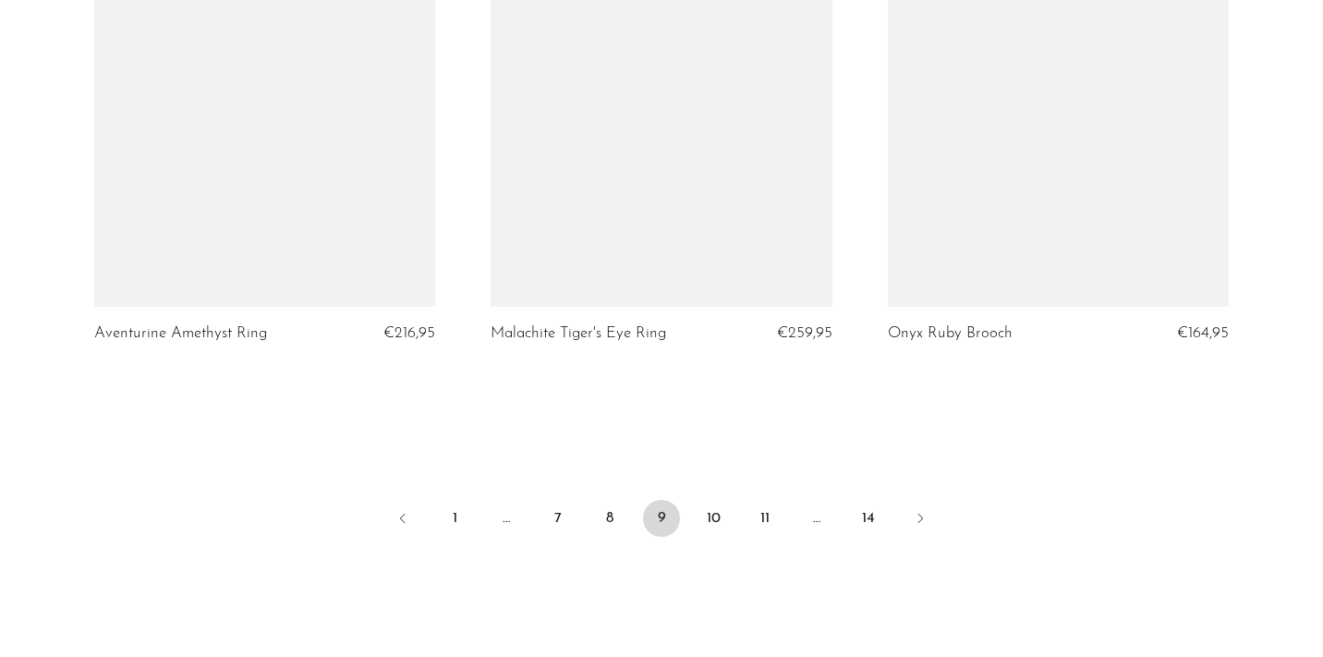
scroll to position [6535, 0]
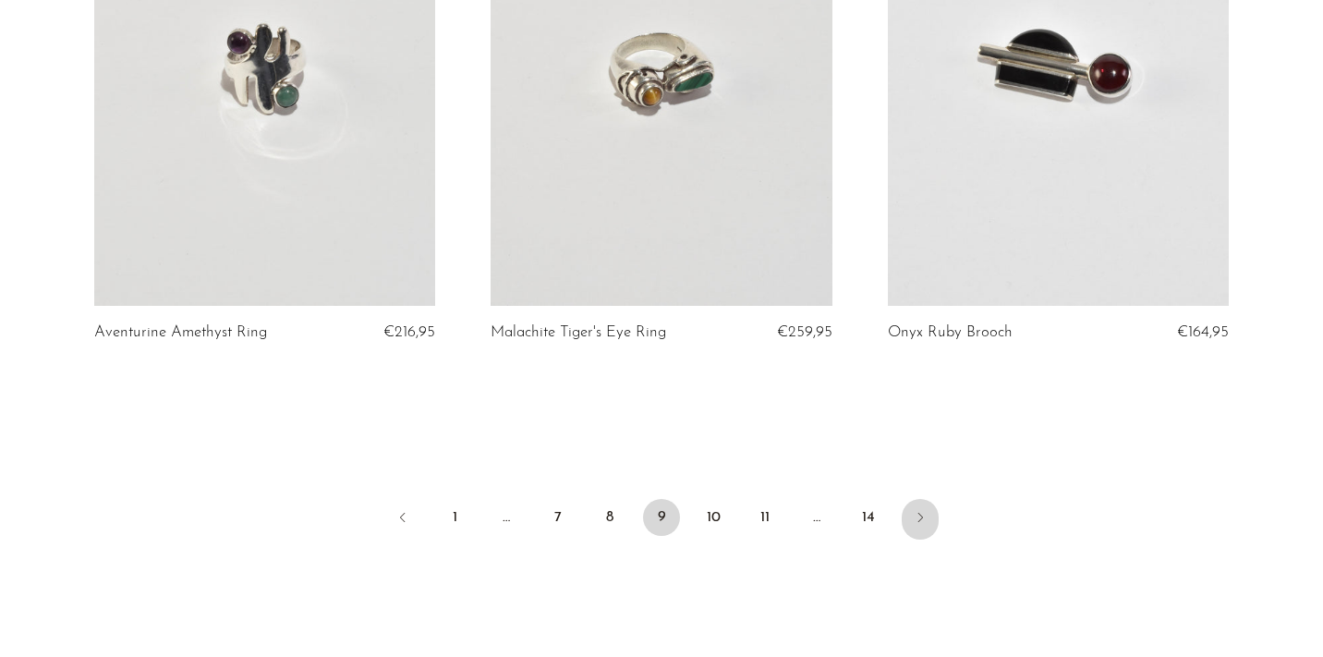
click at [923, 510] on icon "Next" at bounding box center [920, 517] width 15 height 15
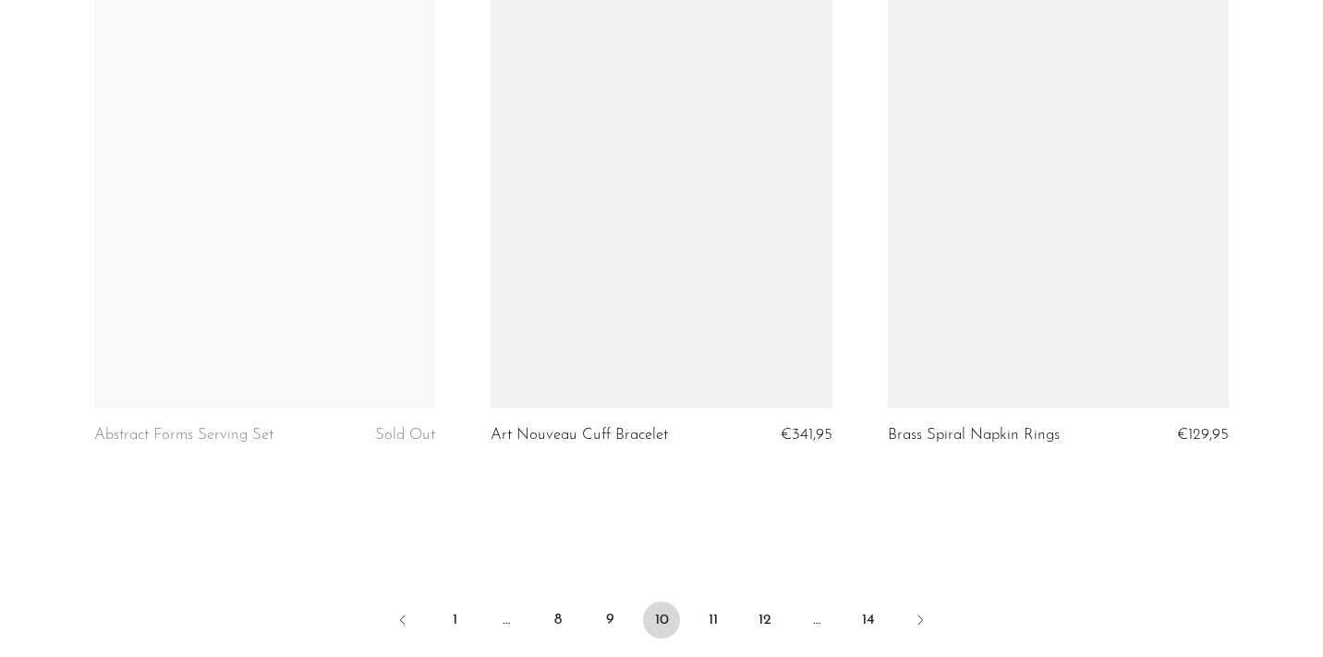
scroll to position [6558, 0]
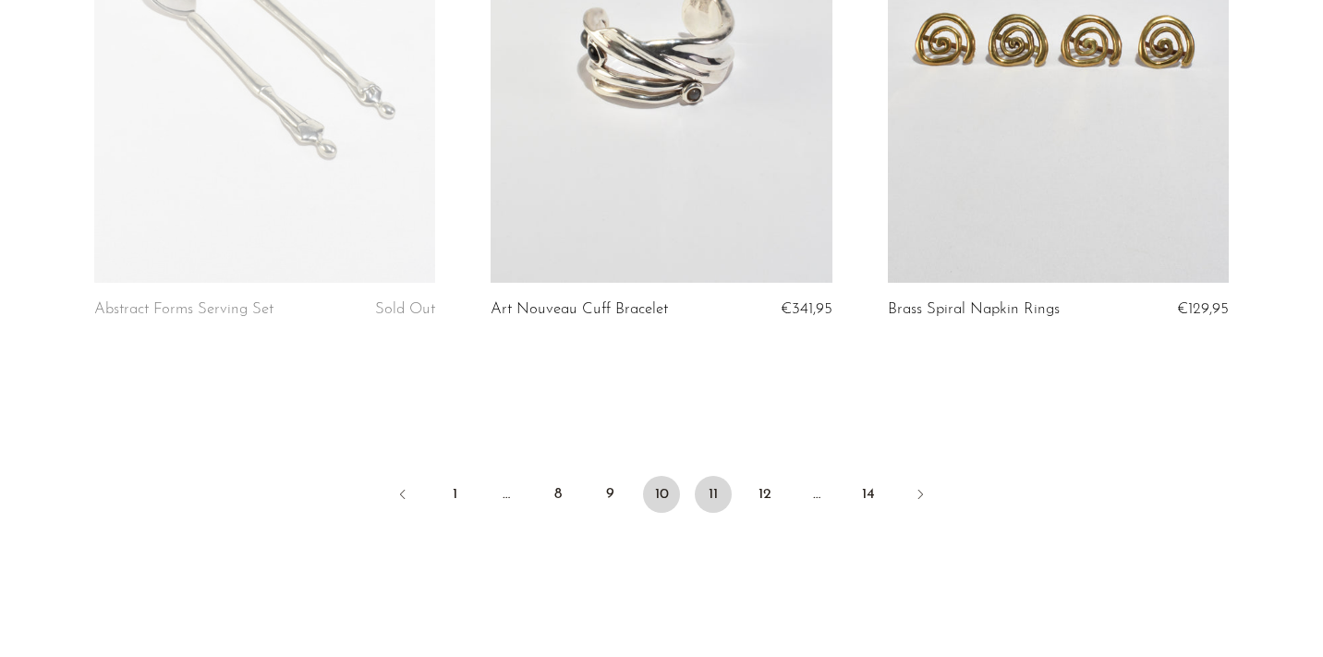
click at [702, 486] on link "11" at bounding box center [713, 494] width 37 height 37
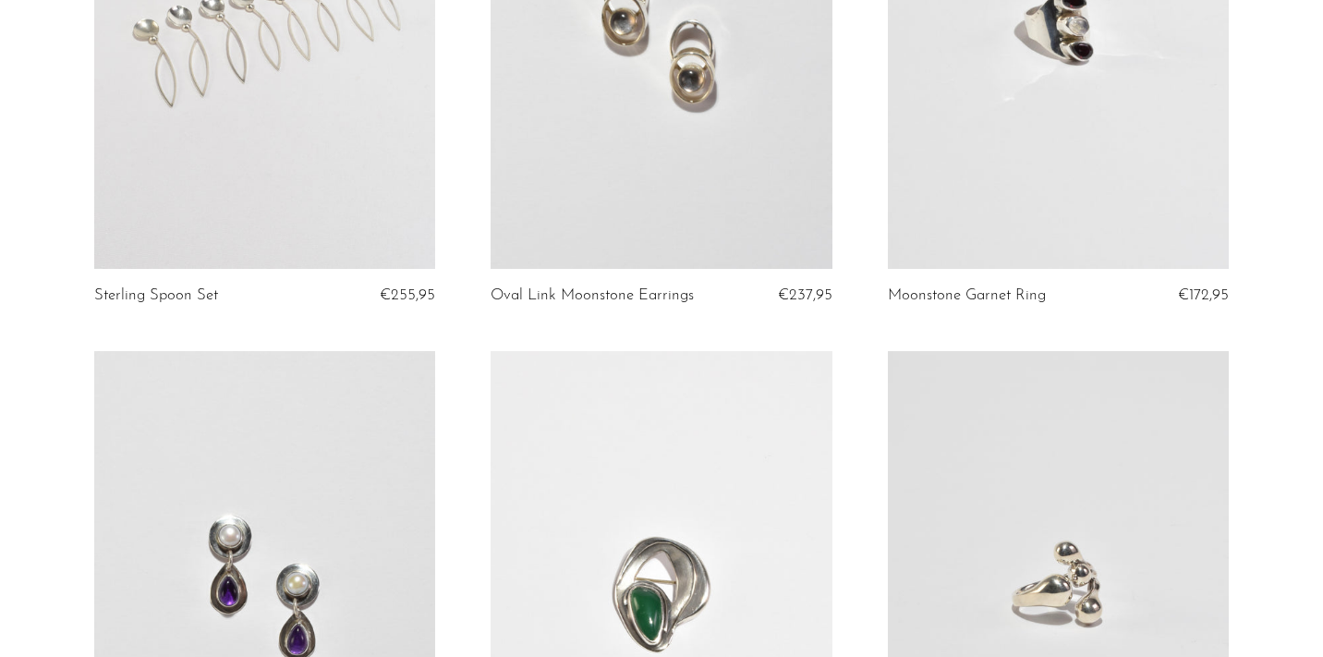
scroll to position [5114, 0]
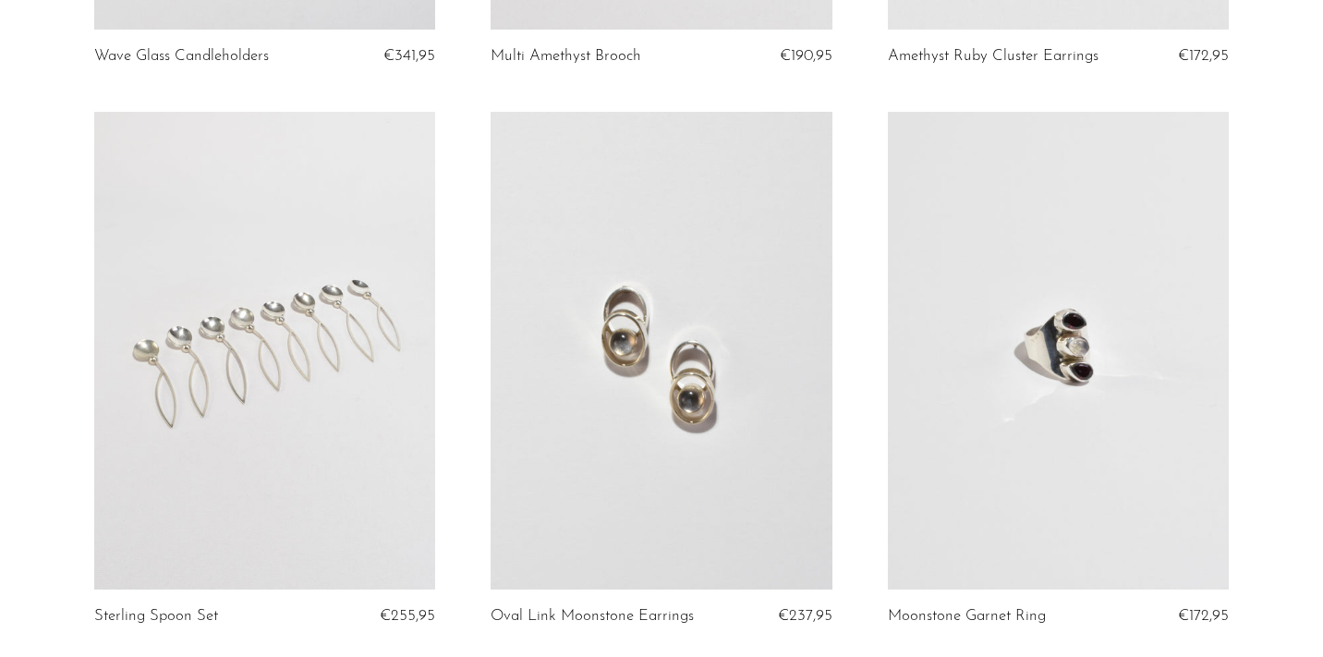
click at [347, 433] on link at bounding box center [265, 351] width 342 height 478
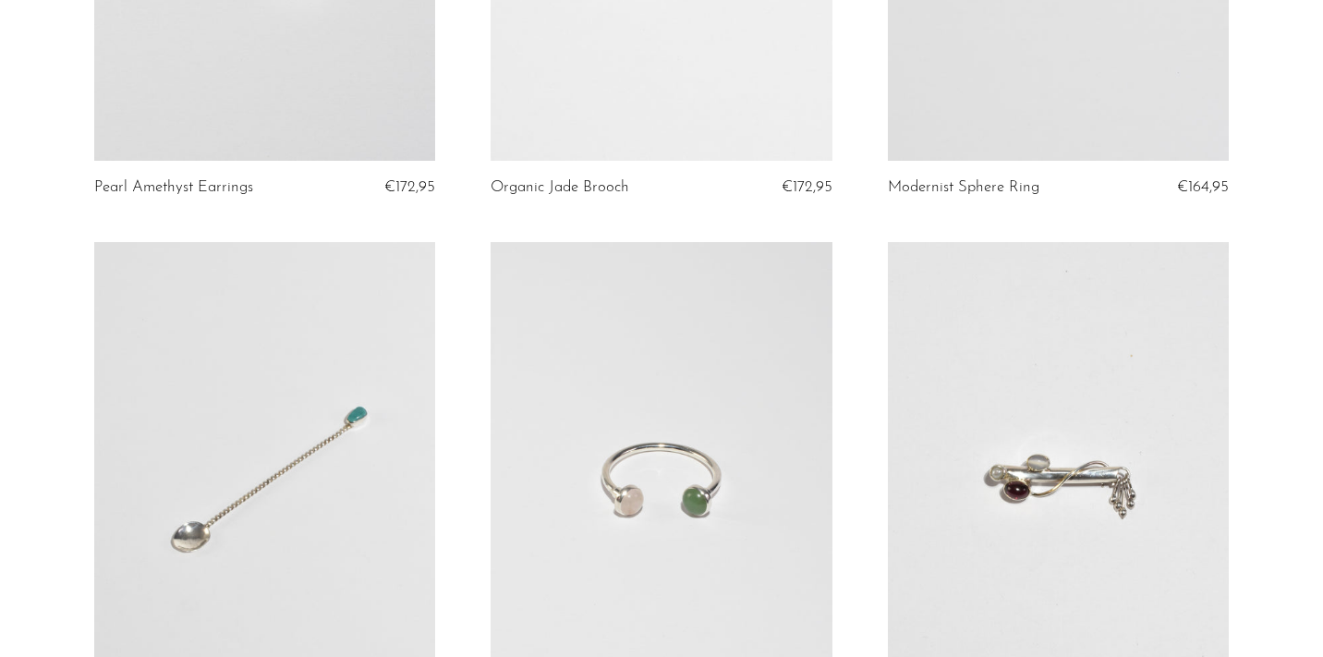
scroll to position [6696, 0]
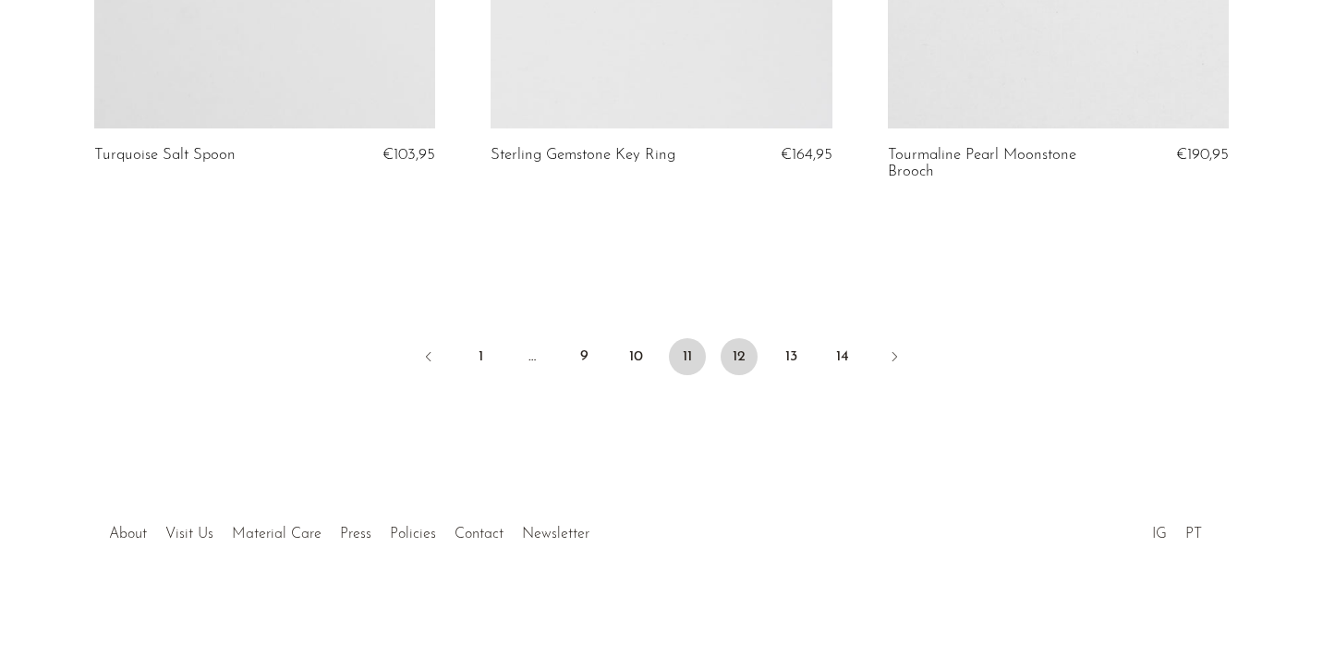
click at [741, 347] on link "12" at bounding box center [739, 356] width 37 height 37
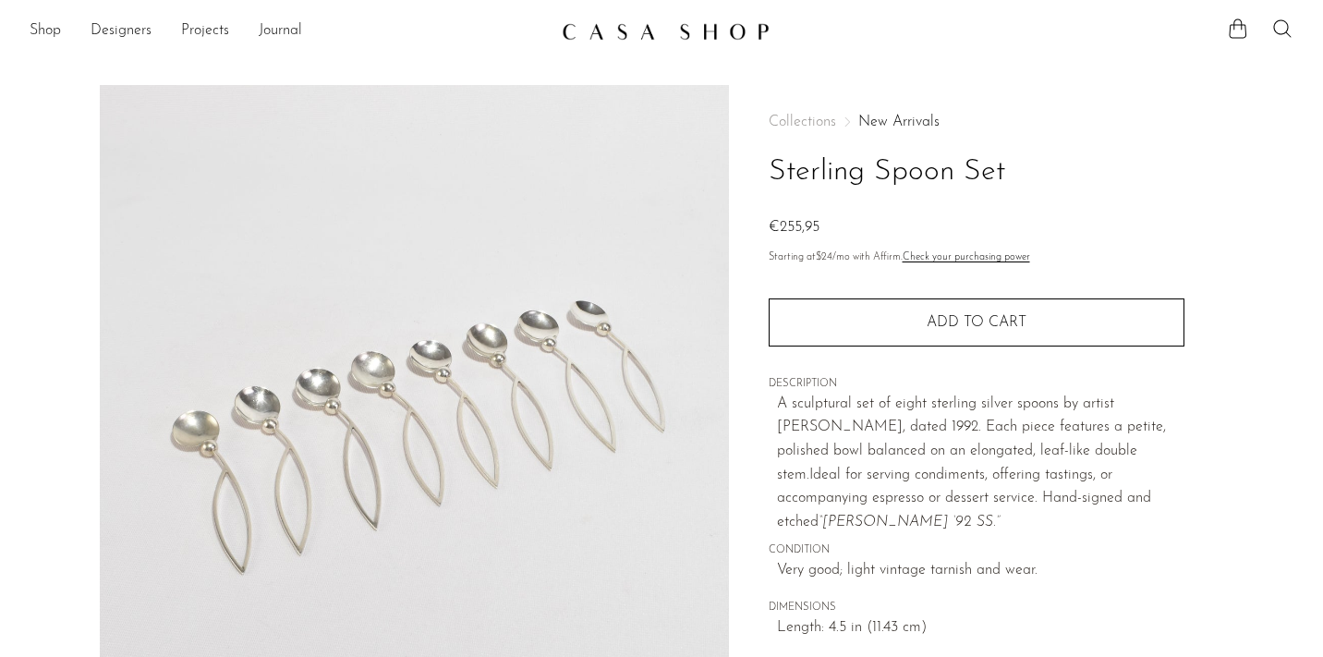
scroll to position [546, 0]
